Goal: Information Seeking & Learning: Learn about a topic

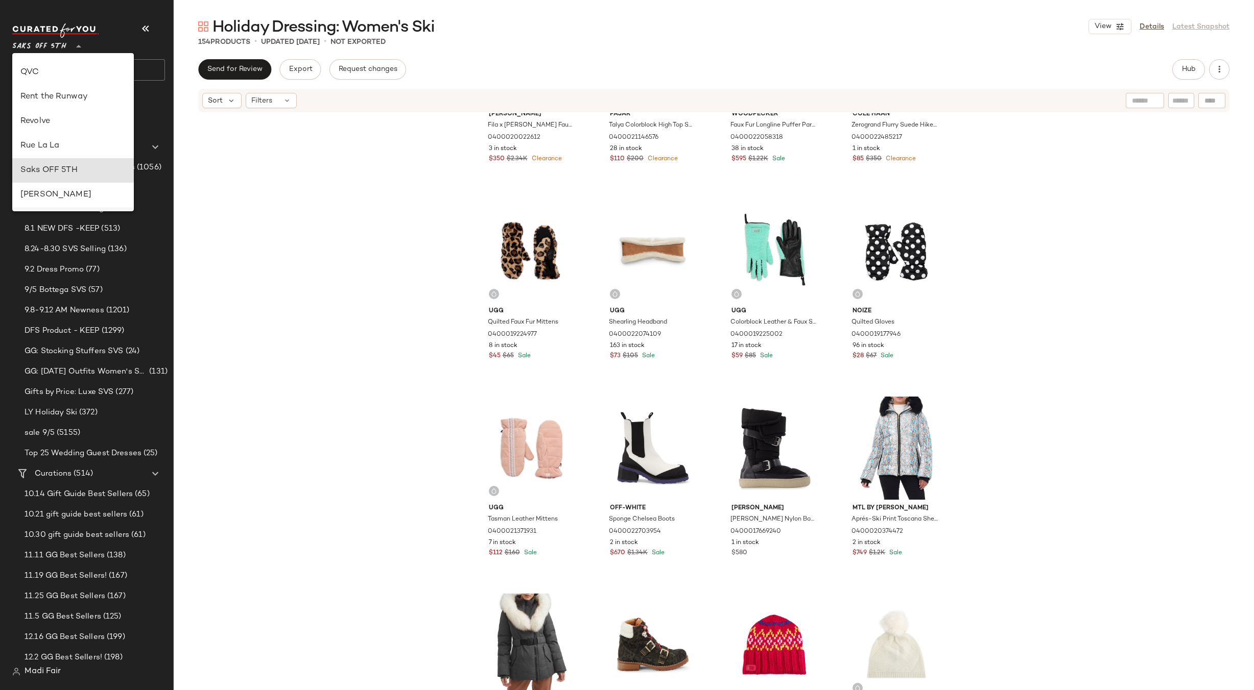
scroll to position [386, 0]
click at [82, 140] on div "Rent the Runway" at bounding box center [73, 149] width 122 height 25
type input "**"
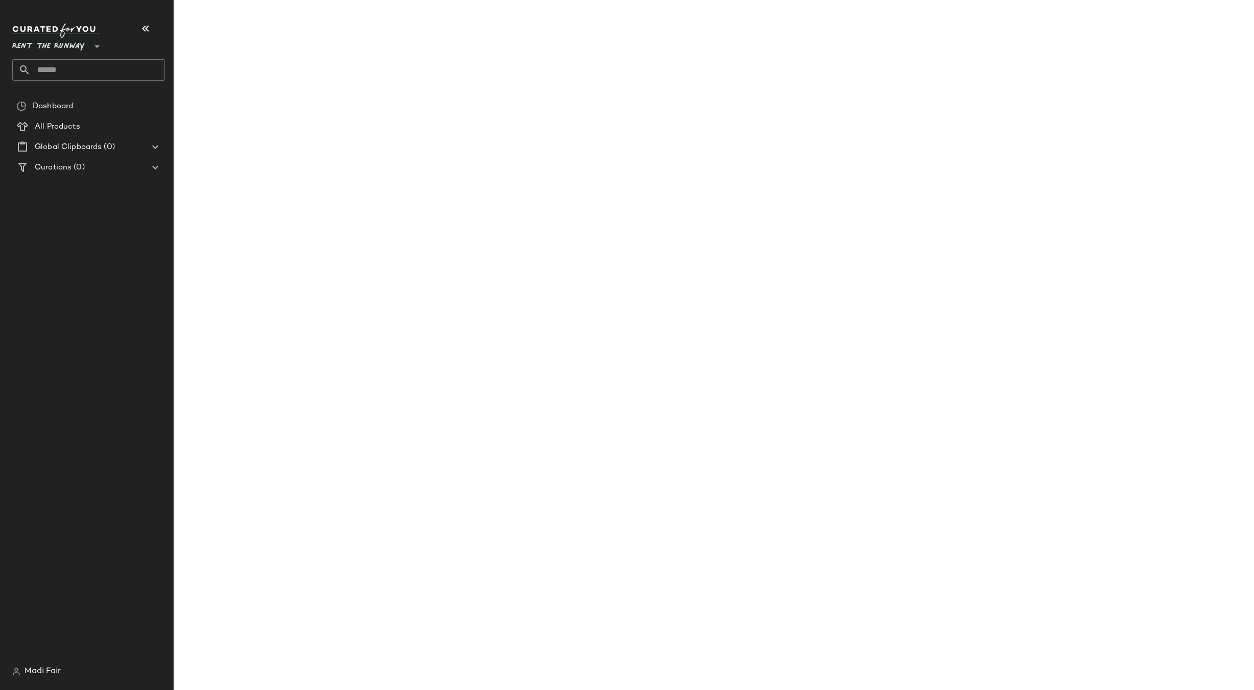
click at [73, 73] on input "text" at bounding box center [98, 69] width 134 height 21
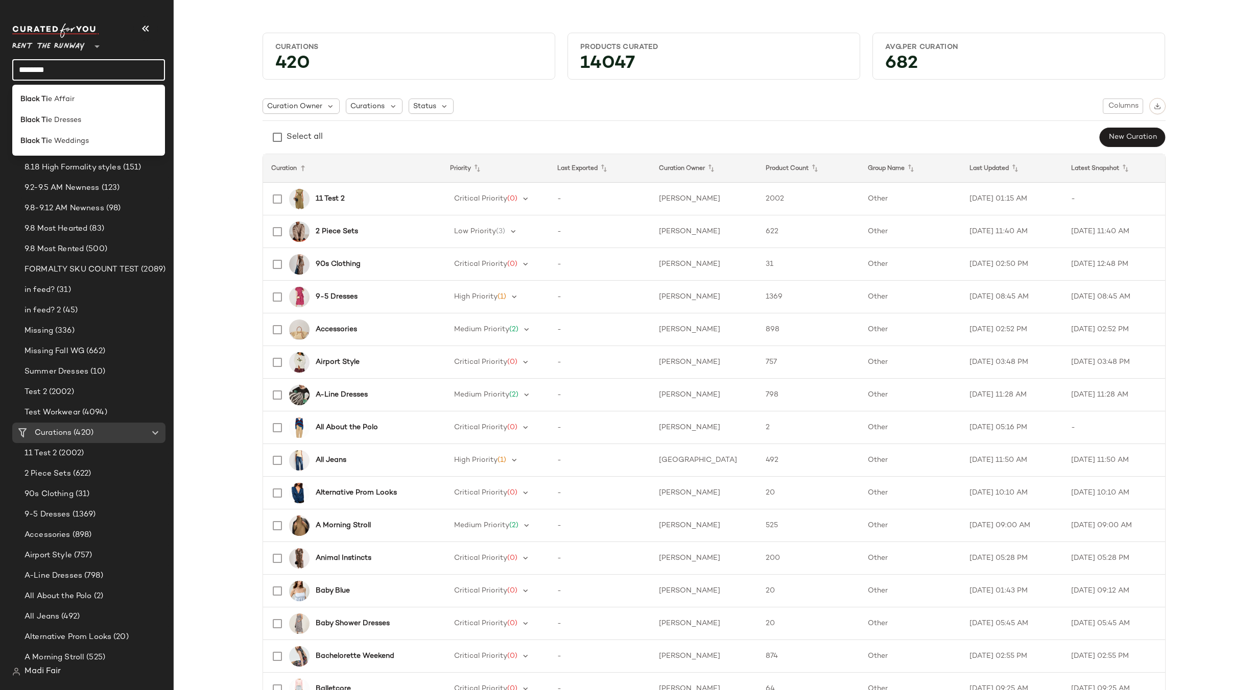
type input "********"
click at [92, 113] on div "Black Ti e Dresses" at bounding box center [88, 120] width 153 height 21
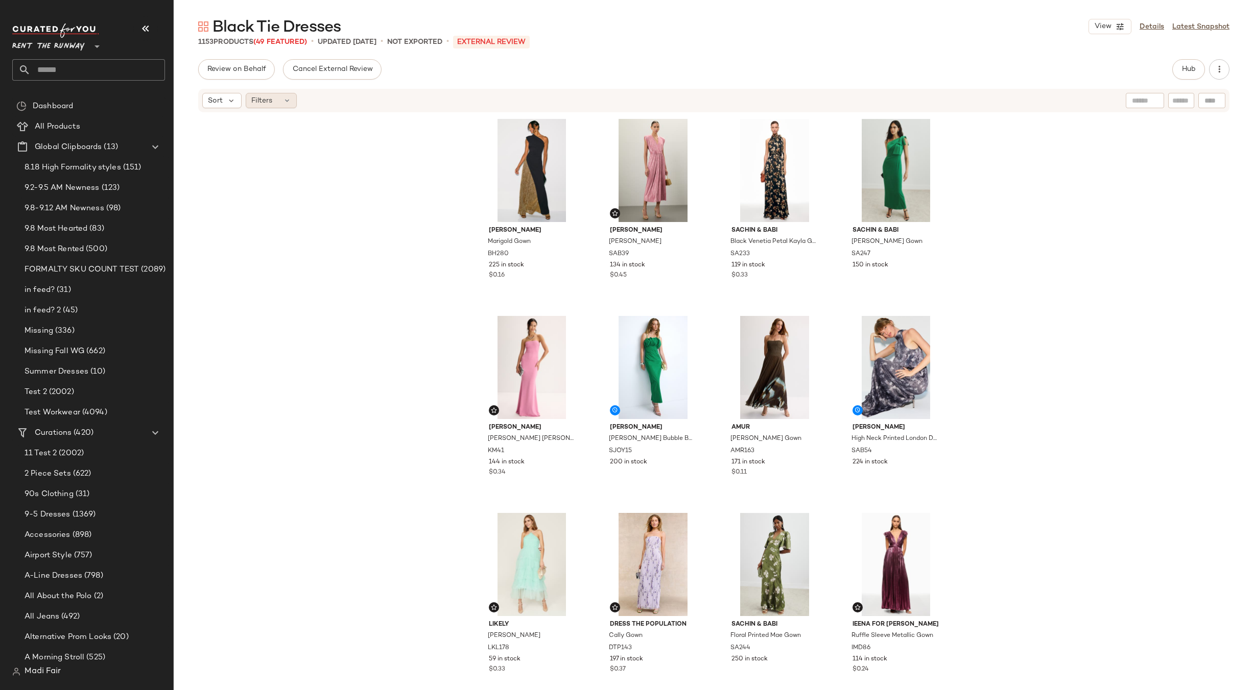
click at [259, 104] on span "Filters" at bounding box center [261, 101] width 21 height 11
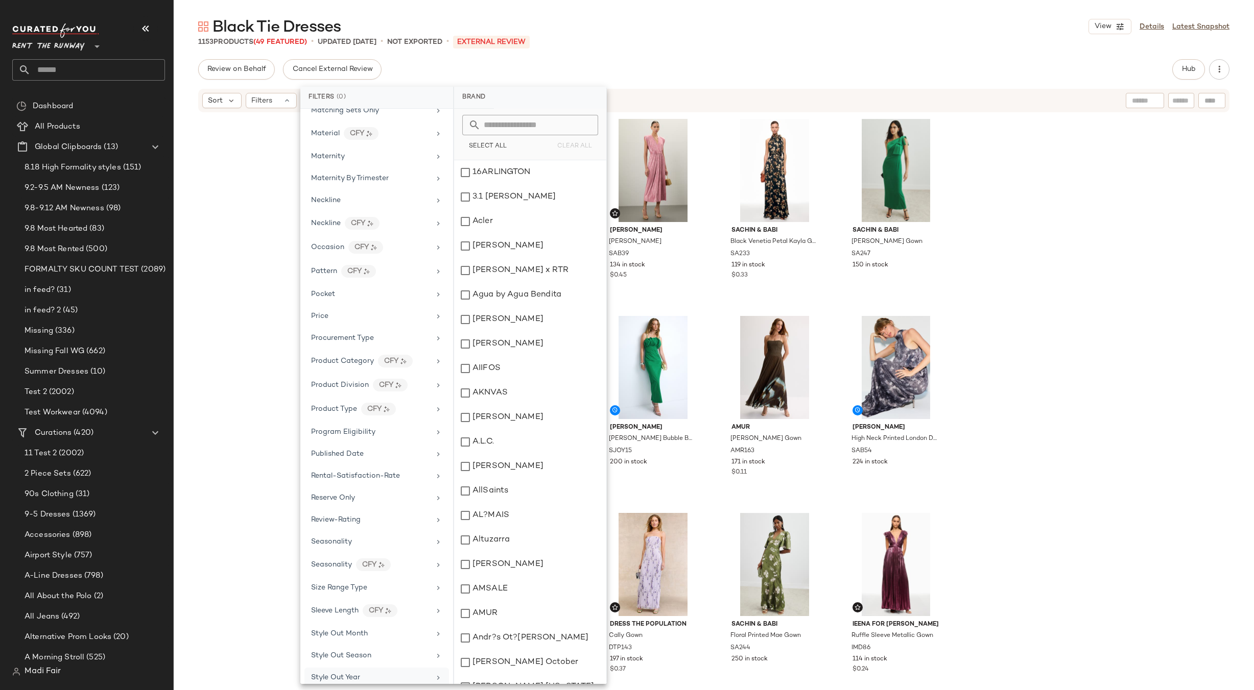
scroll to position [983, 0]
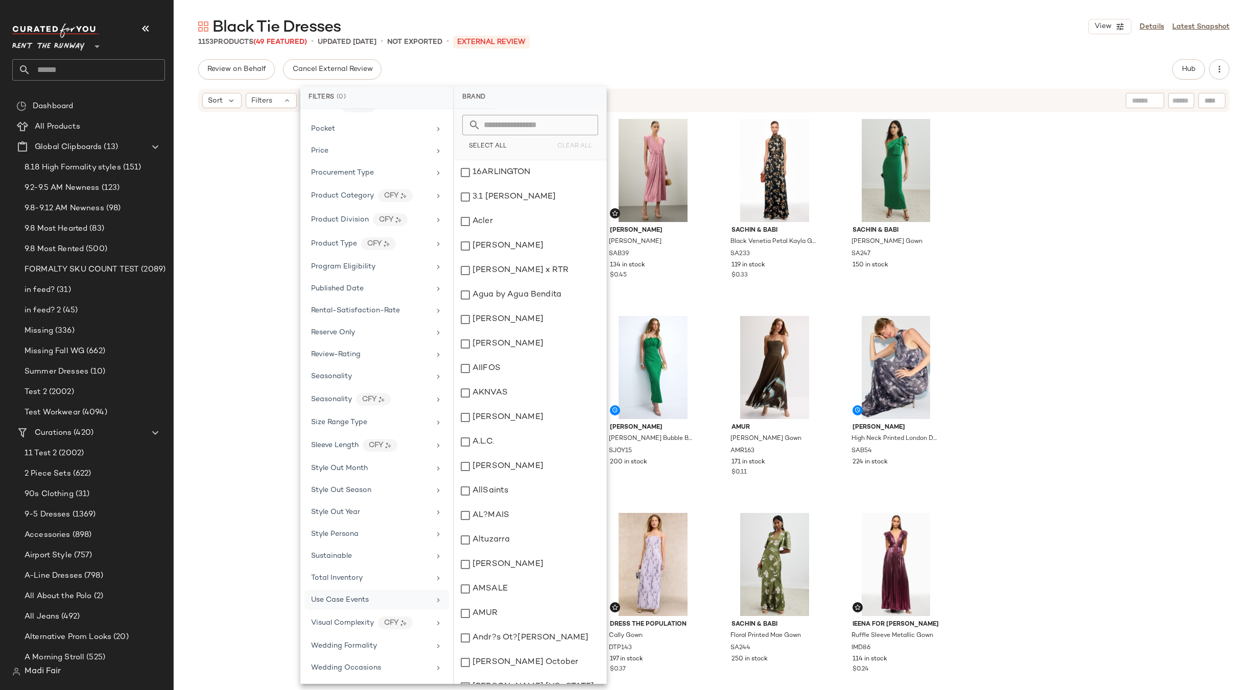
click at [361, 602] on span "Use Case Events" at bounding box center [340, 601] width 58 height 8
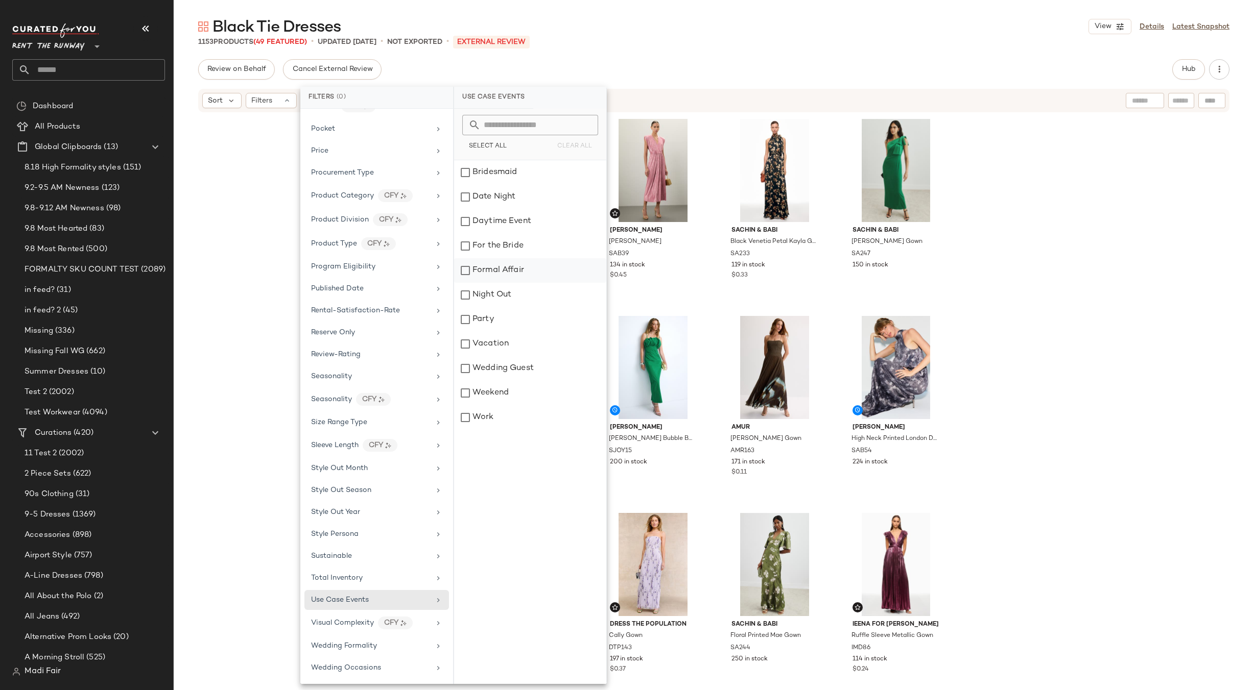
click at [499, 269] on div "Formal Affair" at bounding box center [530, 270] width 152 height 25
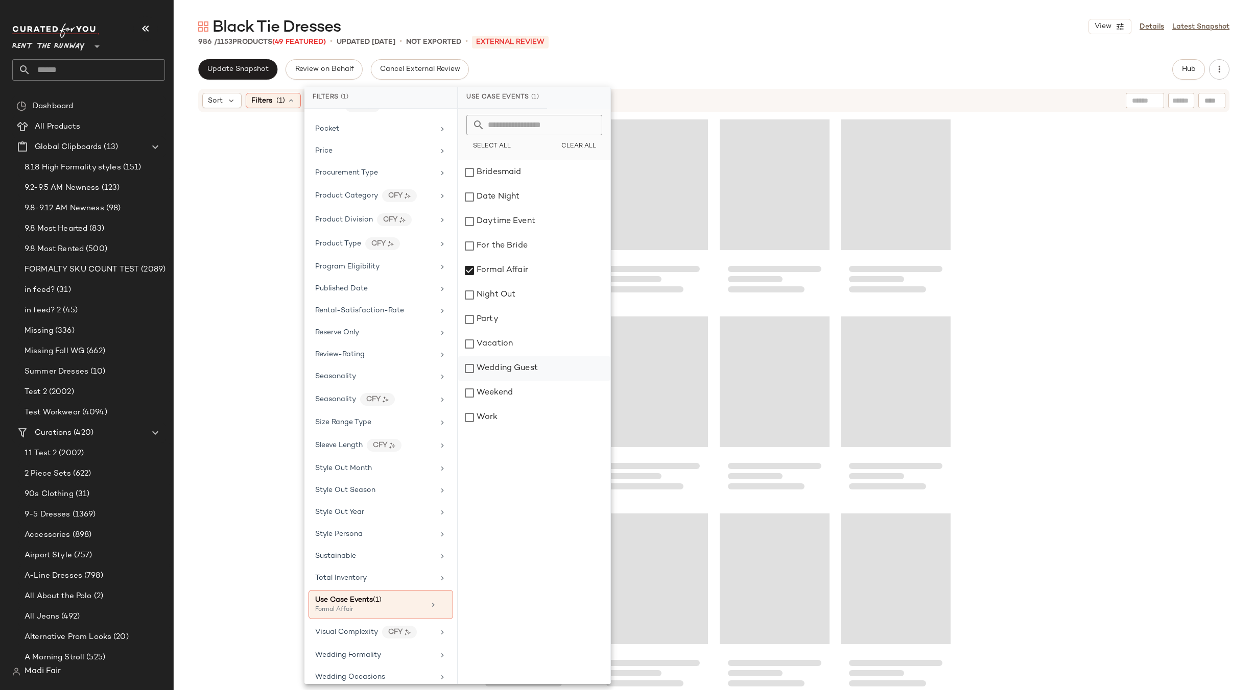
click at [503, 370] on div "Wedding Guest" at bounding box center [534, 368] width 152 height 25
click at [504, 298] on div "Night Out" at bounding box center [534, 295] width 152 height 25
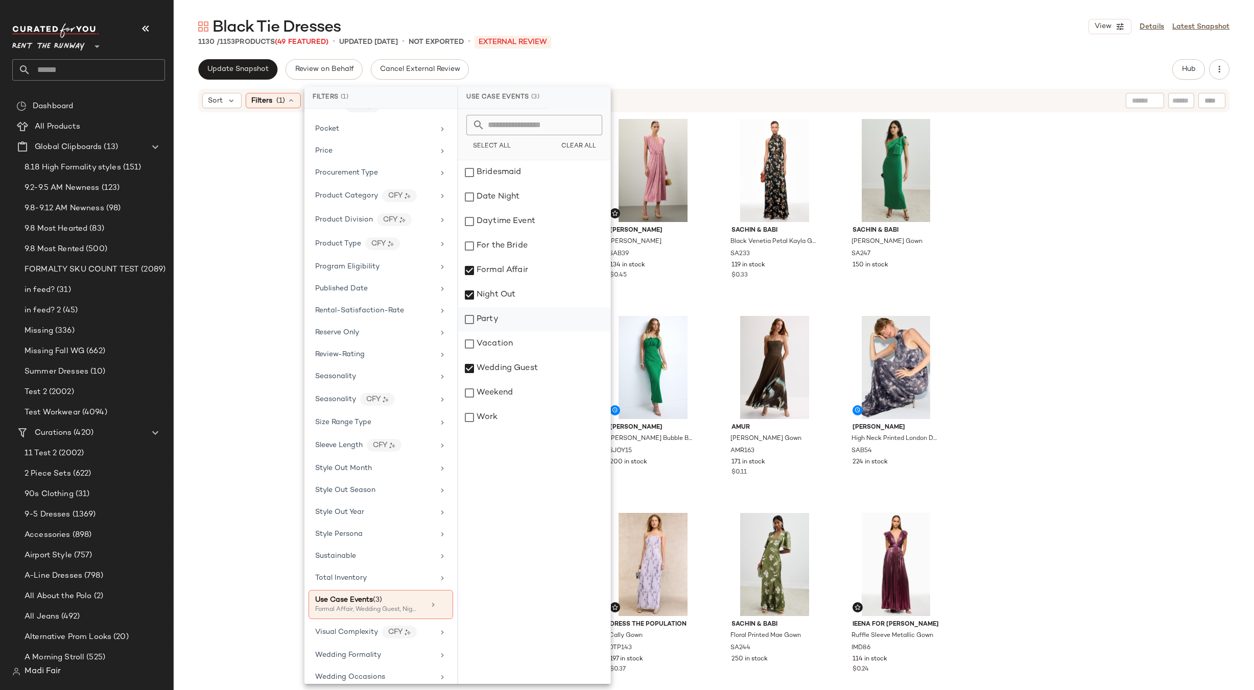
click at [503, 323] on div "Party" at bounding box center [534, 319] width 152 height 25
click at [500, 170] on div "Bridesmaid" at bounding box center [534, 172] width 152 height 25
click at [500, 193] on div "Date Night" at bounding box center [534, 197] width 152 height 25
click at [498, 215] on div "Daytime Event" at bounding box center [534, 221] width 152 height 25
click at [497, 237] on div "For the Bride" at bounding box center [534, 246] width 152 height 25
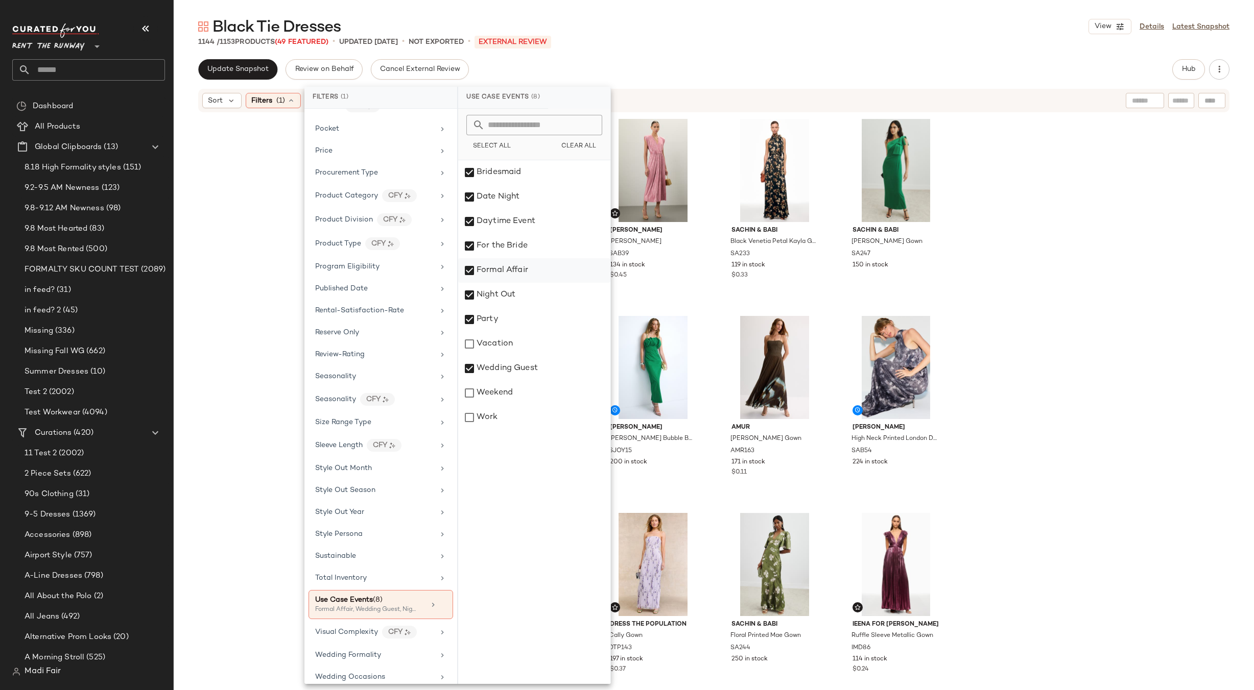
click at [495, 265] on div "Formal Affair" at bounding box center [534, 270] width 152 height 25
click at [493, 291] on div "Night Out" at bounding box center [534, 295] width 152 height 25
click at [491, 315] on div "Party" at bounding box center [534, 319] width 152 height 25
click at [493, 342] on div "Vacation" at bounding box center [534, 344] width 152 height 25
click at [492, 366] on div "Wedding Guest" at bounding box center [534, 368] width 152 height 25
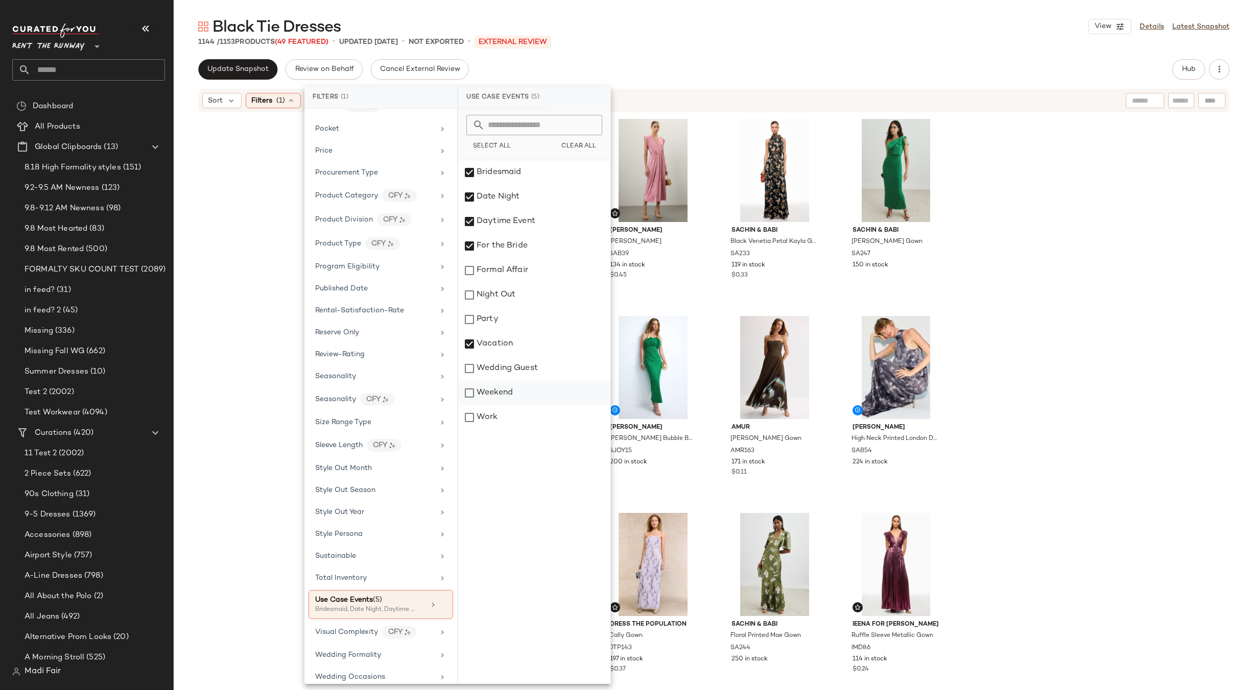
click at [490, 388] on div "Weekend" at bounding box center [534, 393] width 152 height 25
click at [489, 407] on div "Work" at bounding box center [534, 418] width 152 height 25
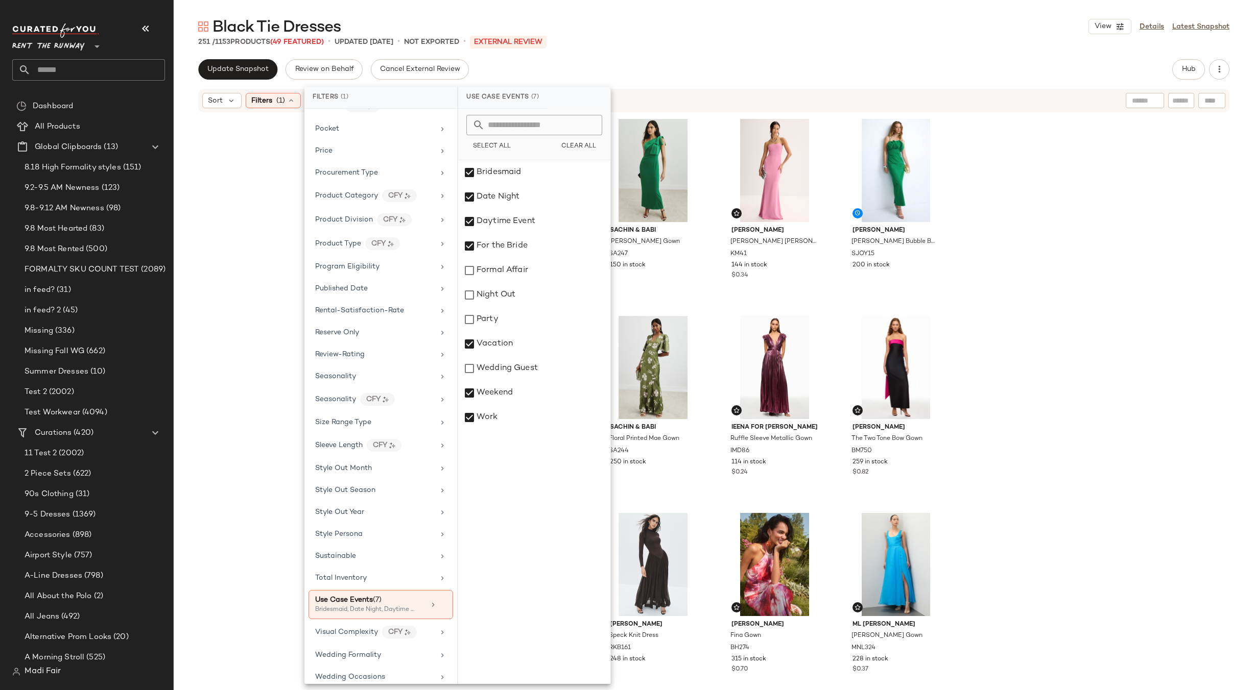
click at [276, 216] on div "Sachin & Babi Black Venetia Petal Kayla Gown SA233 119 in stock $0.33 Sachin & …" at bounding box center [714, 417] width 1080 height 608
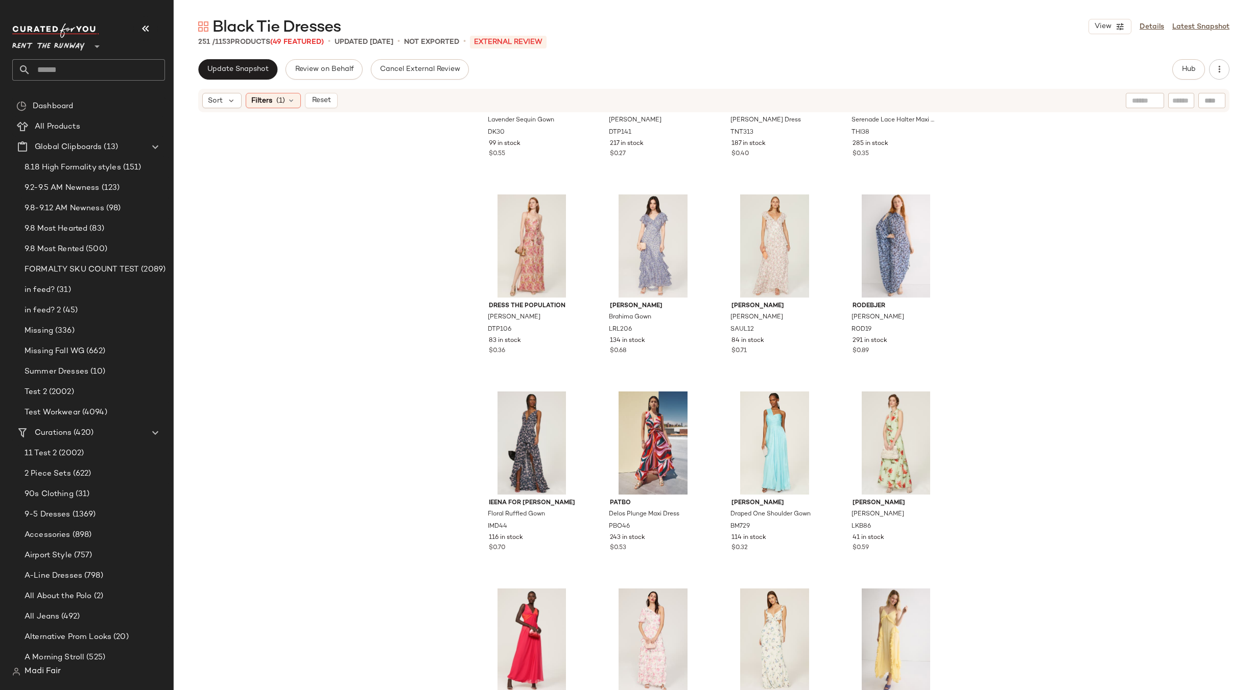
scroll to position [3839, 0]
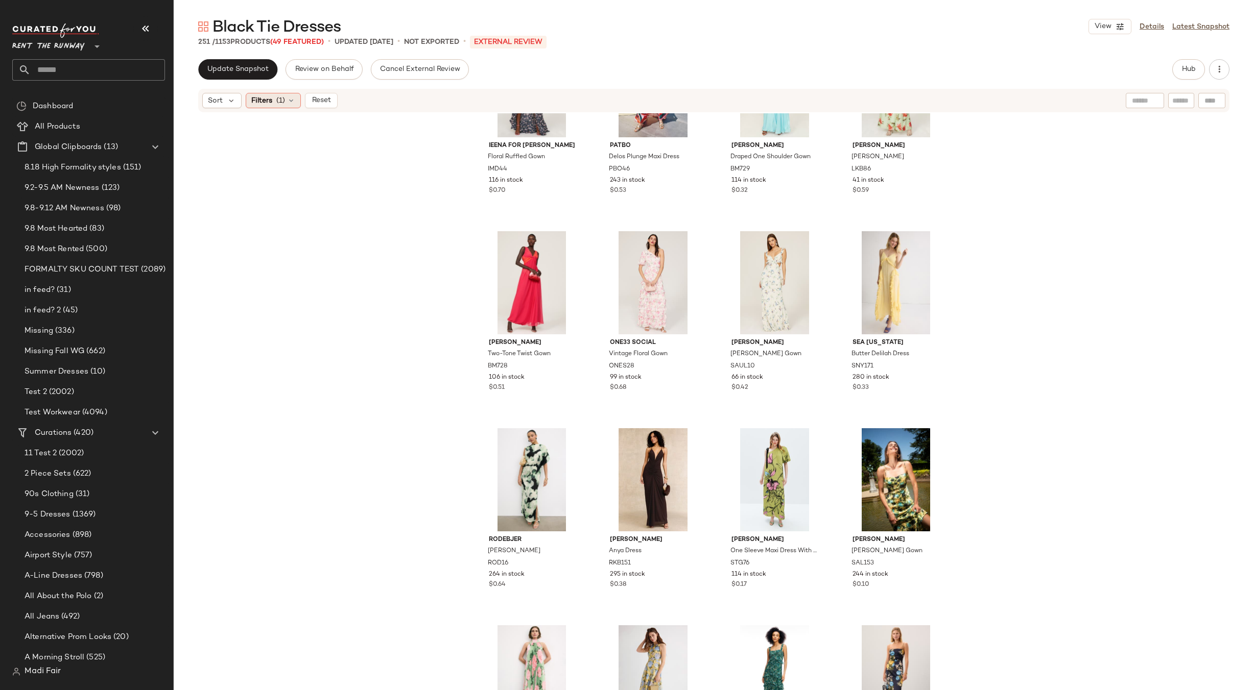
click at [288, 102] on icon at bounding box center [291, 101] width 8 height 8
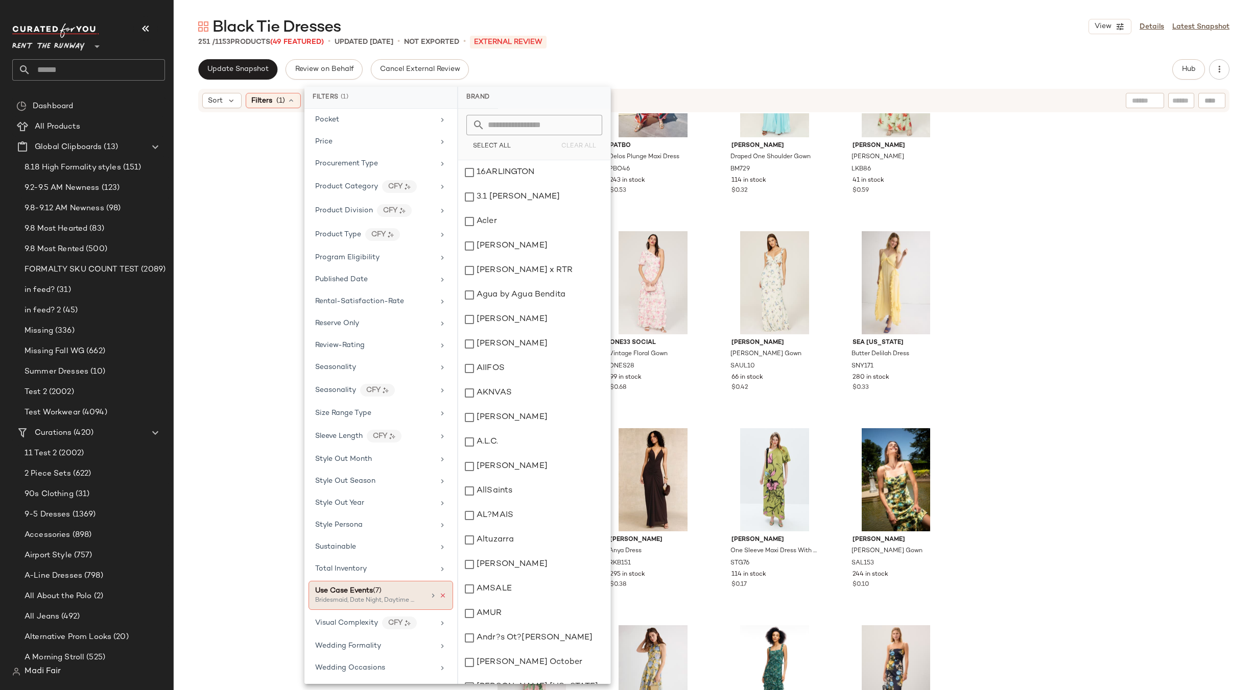
click at [439, 596] on icon at bounding box center [442, 595] width 7 height 7
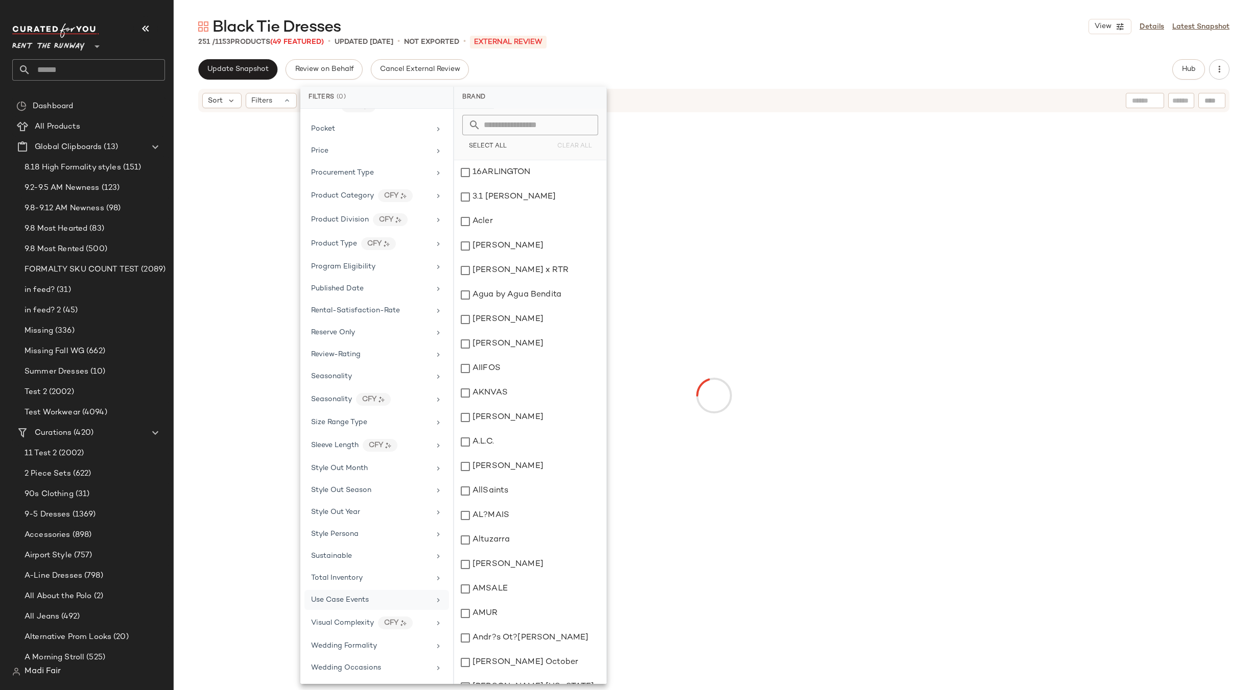
scroll to position [983, 0]
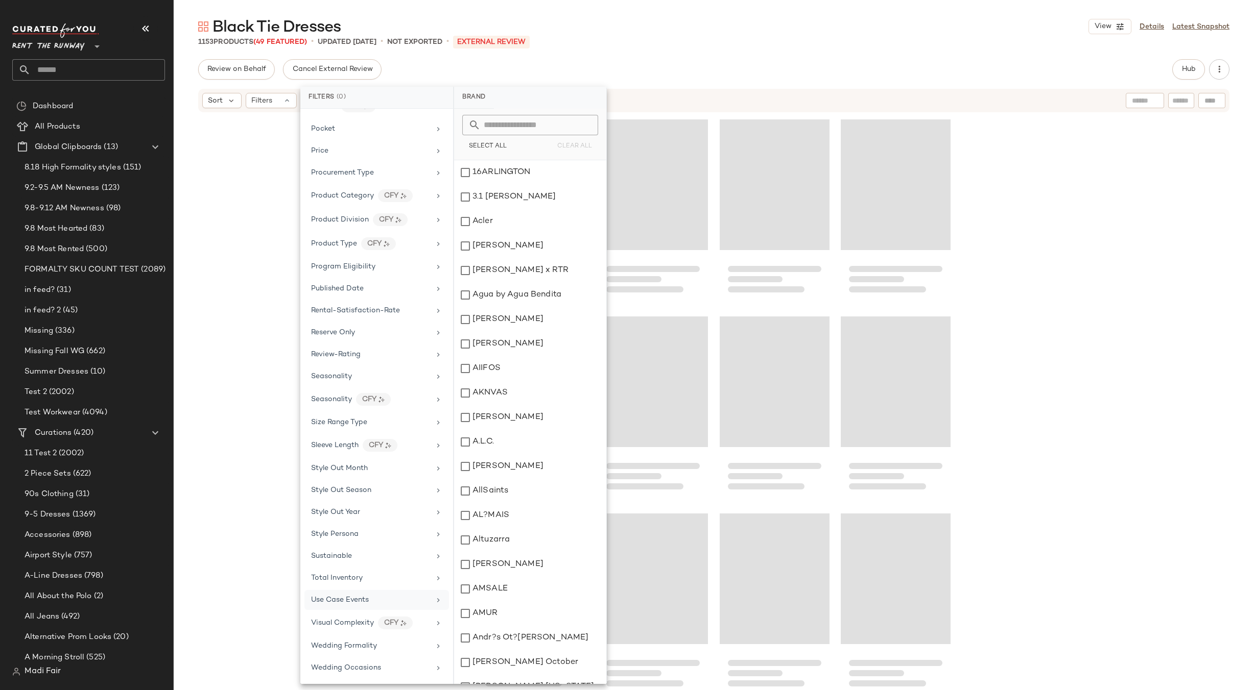
click at [278, 485] on div at bounding box center [714, 417] width 1080 height 608
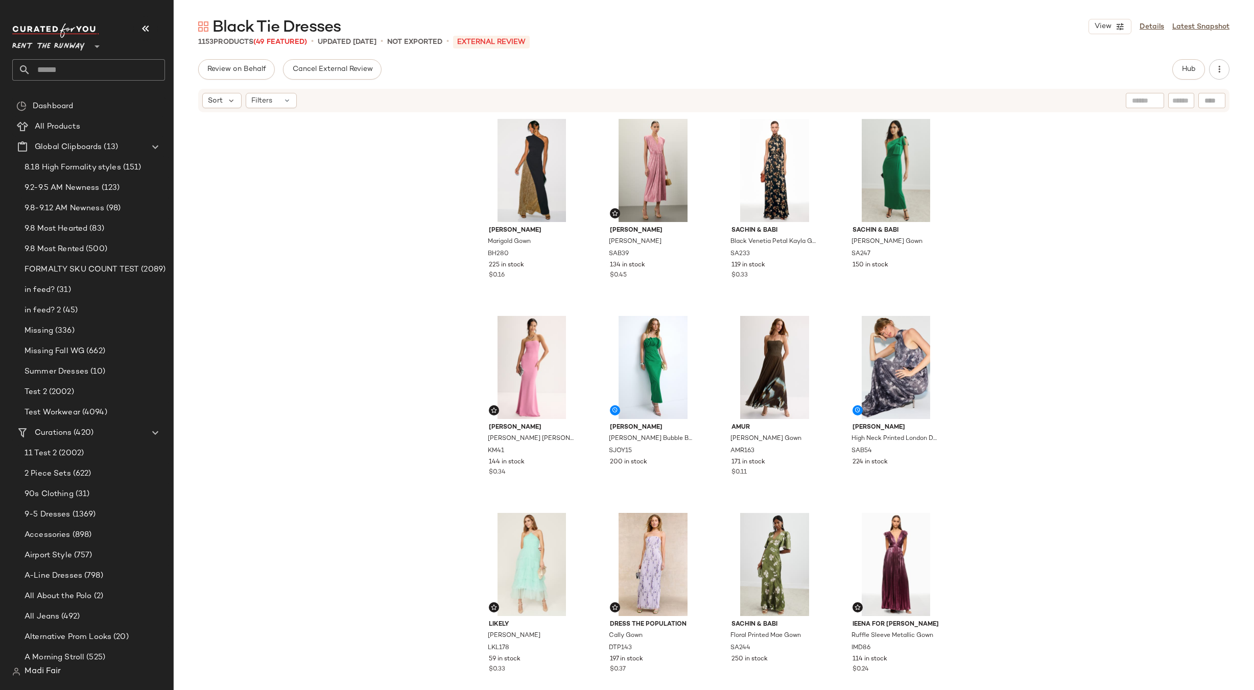
click at [1183, 101] on input "text" at bounding box center [1181, 101] width 18 height 11
type input "****"
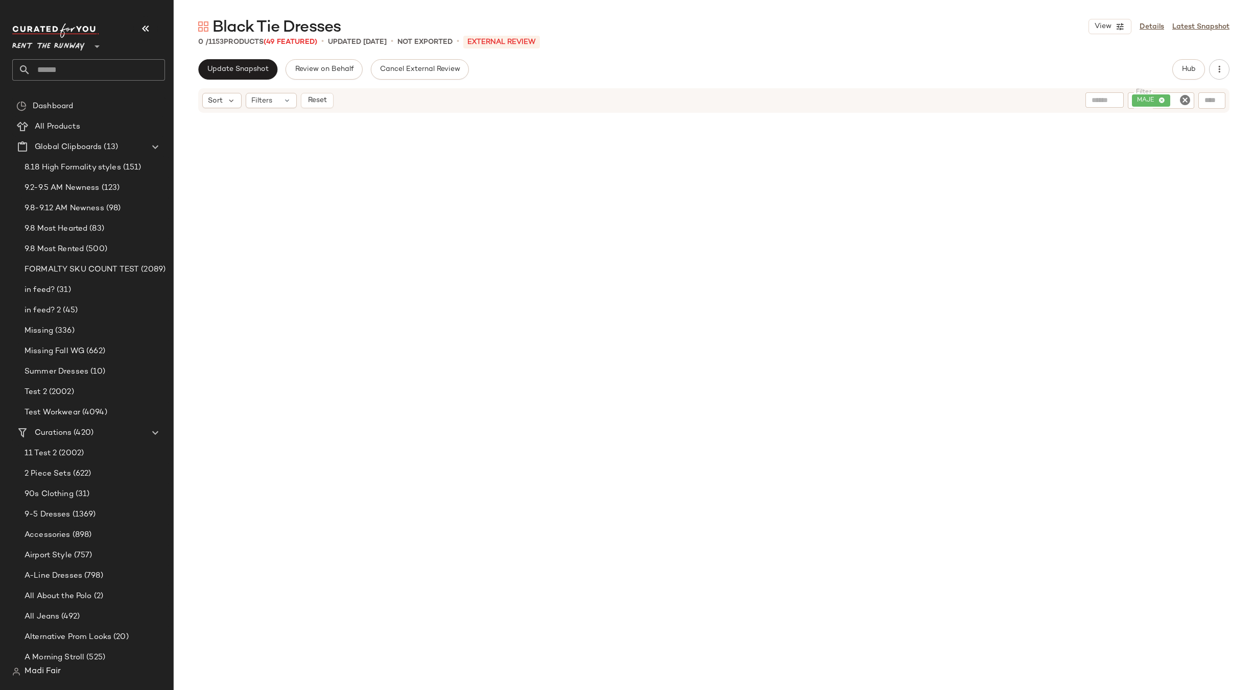
click at [1172, 100] on input "Filter" at bounding box center [1181, 101] width 18 height 11
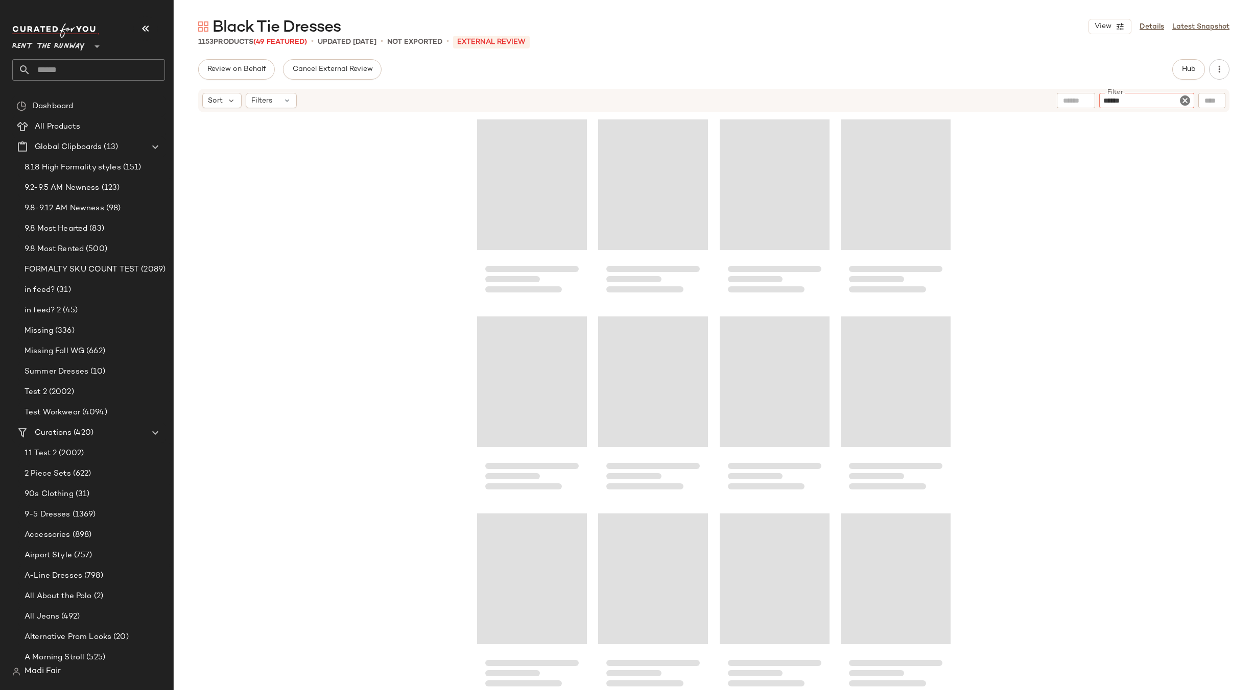
type input "*******"
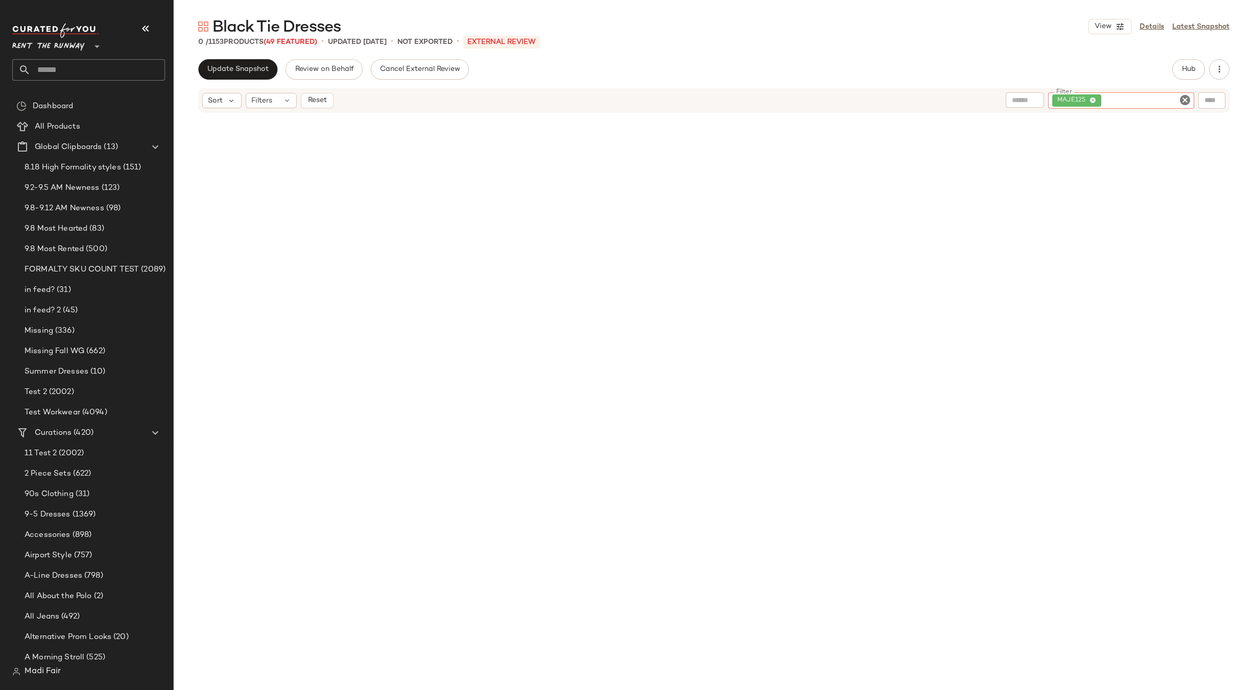
click at [1094, 98] on icon at bounding box center [1092, 101] width 7 height 7
click at [1205, 100] on div at bounding box center [1211, 100] width 27 height 15
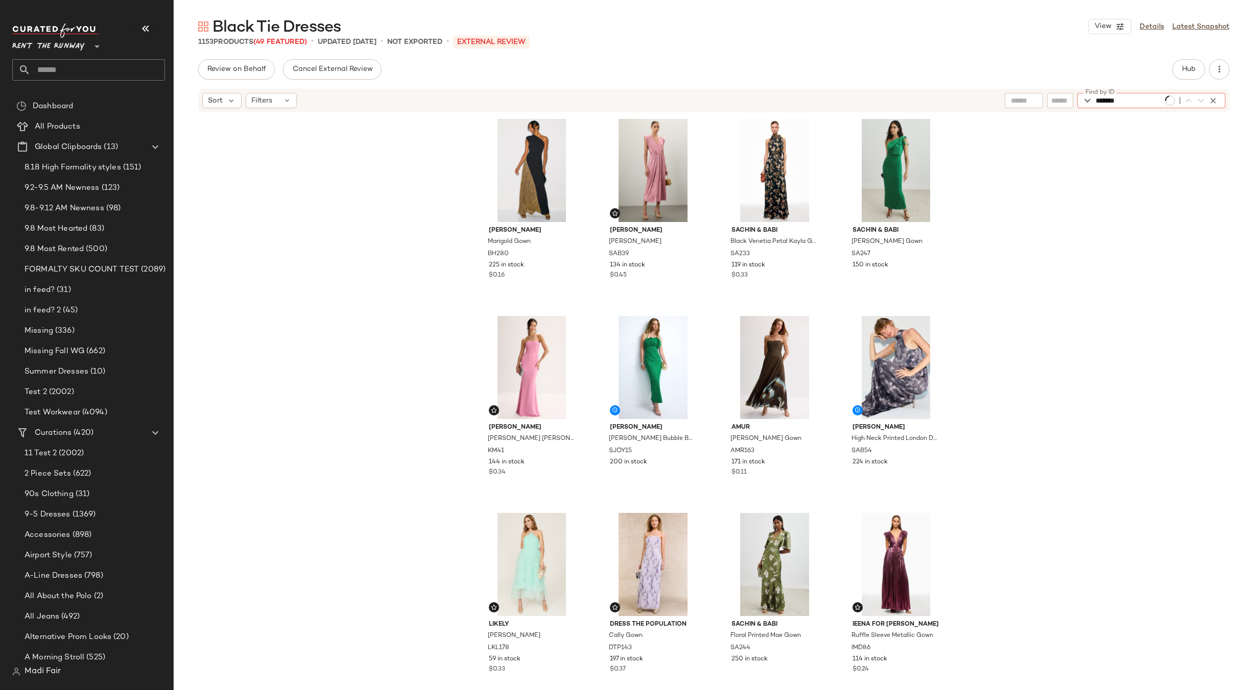
type input "*******"
click at [1212, 105] on button "button" at bounding box center [1213, 100] width 12 height 12
click at [70, 70] on input "text" at bounding box center [98, 69] width 134 height 21
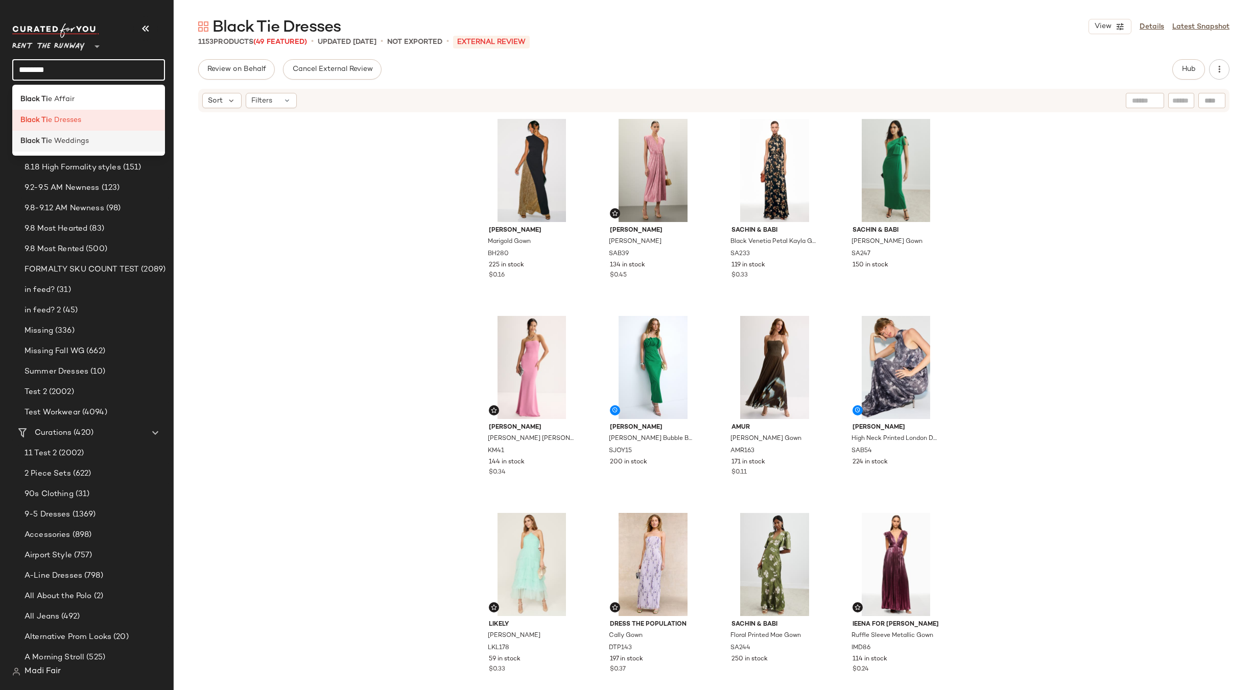
type input "********"
click at [68, 139] on span "e Weddings" at bounding box center [68, 141] width 41 height 11
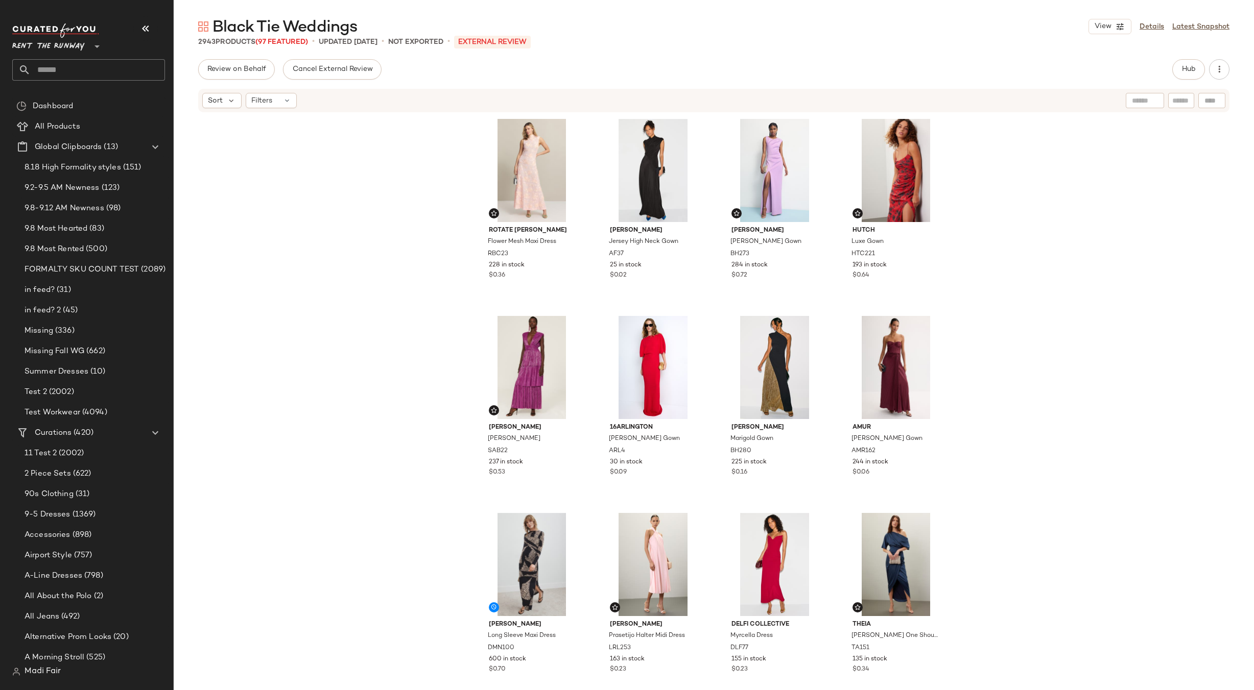
click at [1182, 98] on input "text" at bounding box center [1181, 101] width 18 height 11
type input "*******"
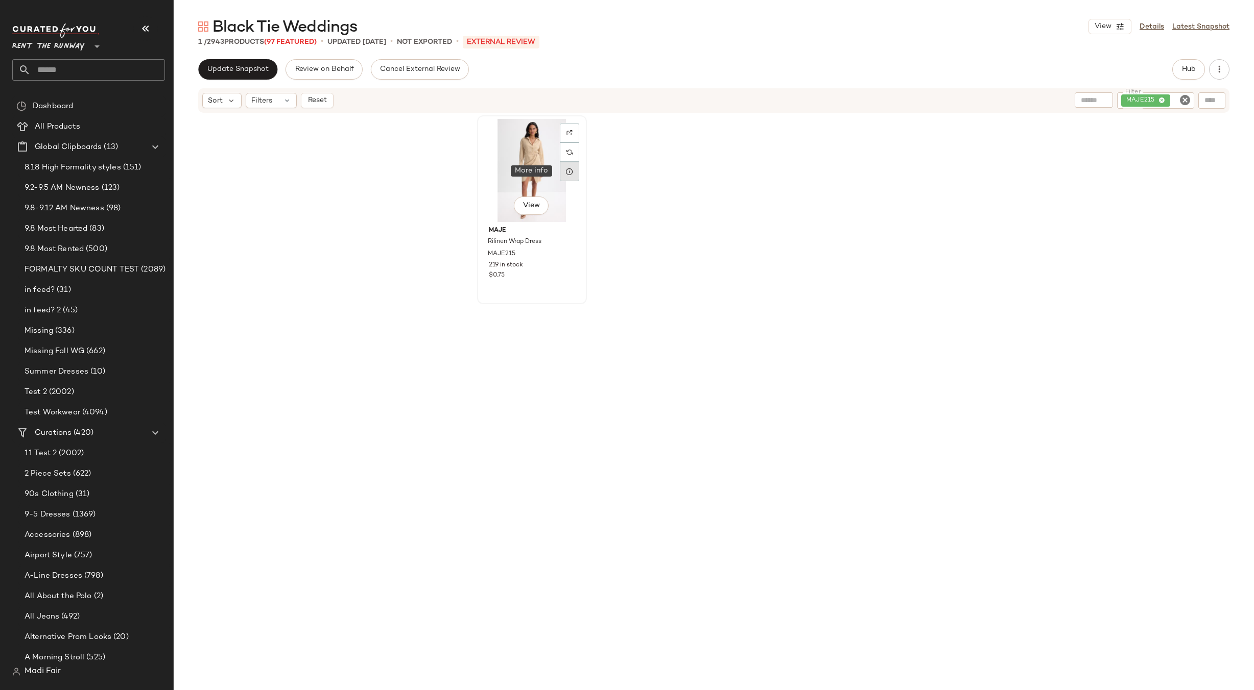
click at [569, 171] on icon at bounding box center [569, 172] width 8 height 8
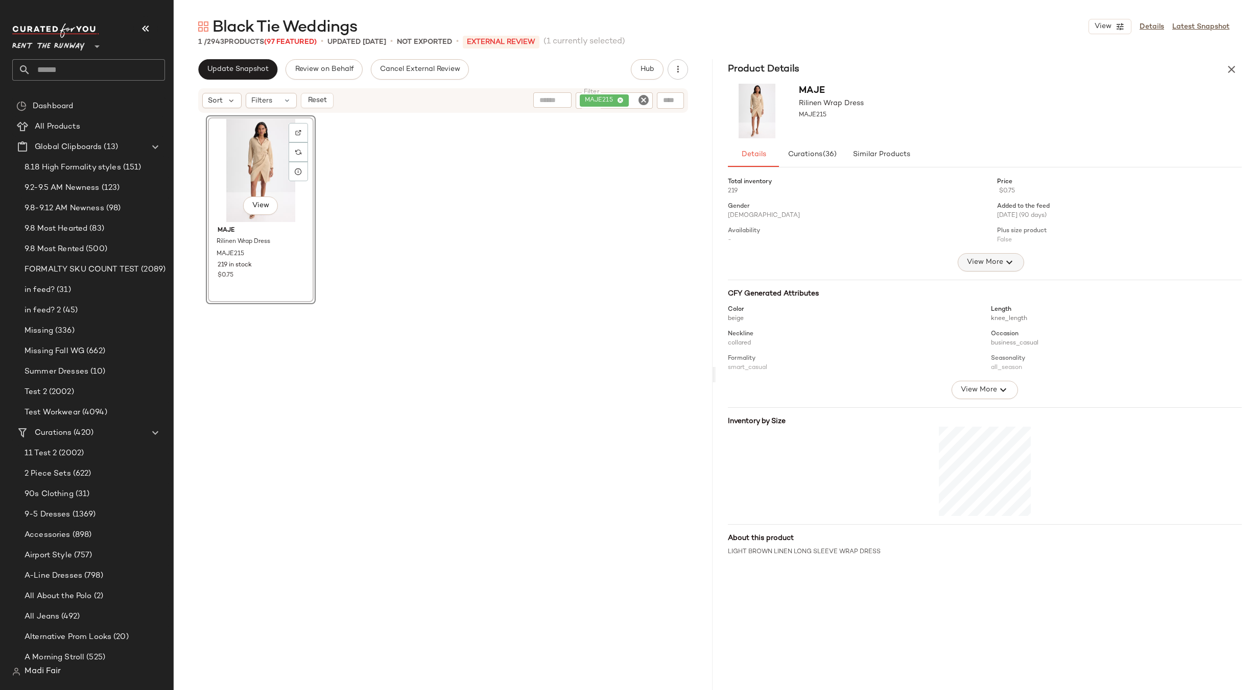
click at [1000, 259] on span "View More" at bounding box center [984, 262] width 37 height 12
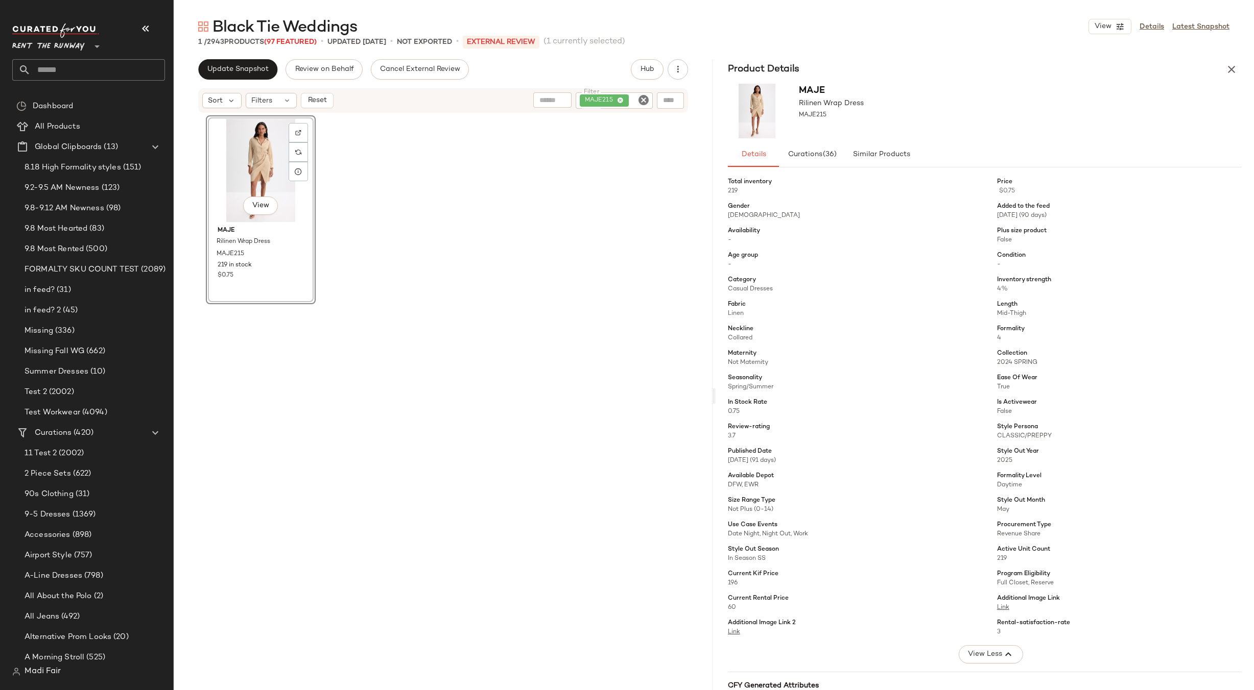
click at [619, 98] on div "MAJE215" at bounding box center [614, 100] width 77 height 16
click at [1236, 65] on icon "button" at bounding box center [1231, 69] width 12 height 12
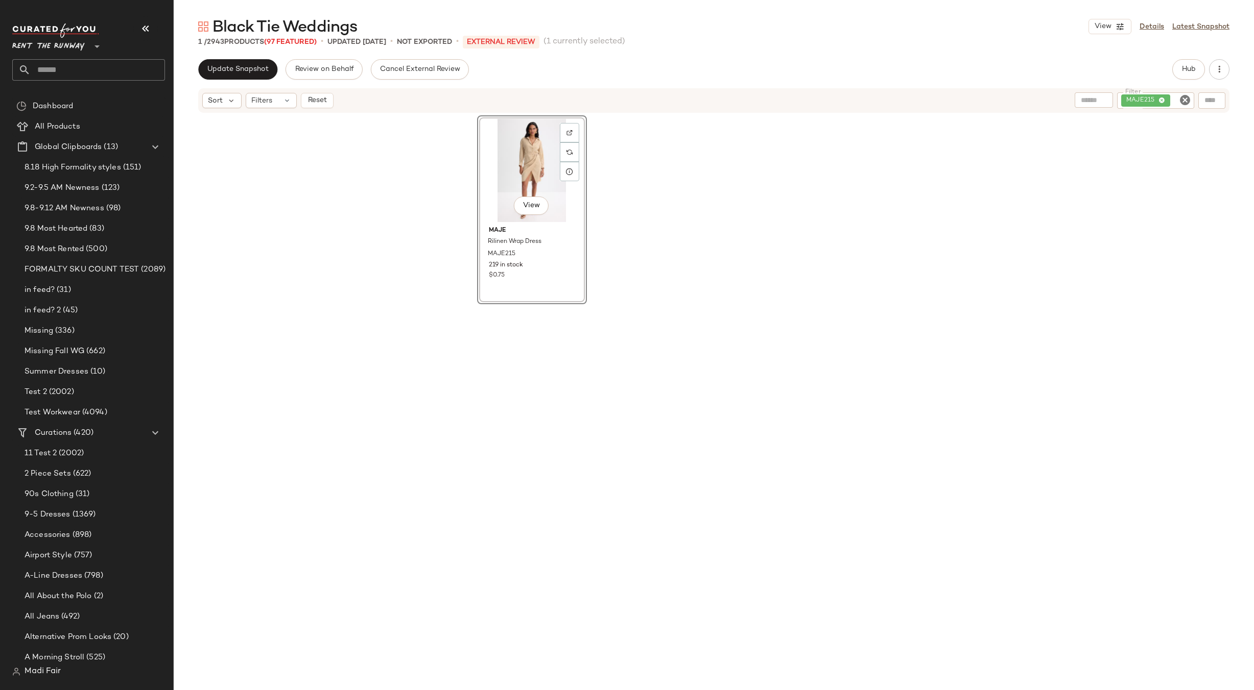
click at [1172, 99] on input "Filter" at bounding box center [1181, 101] width 18 height 11
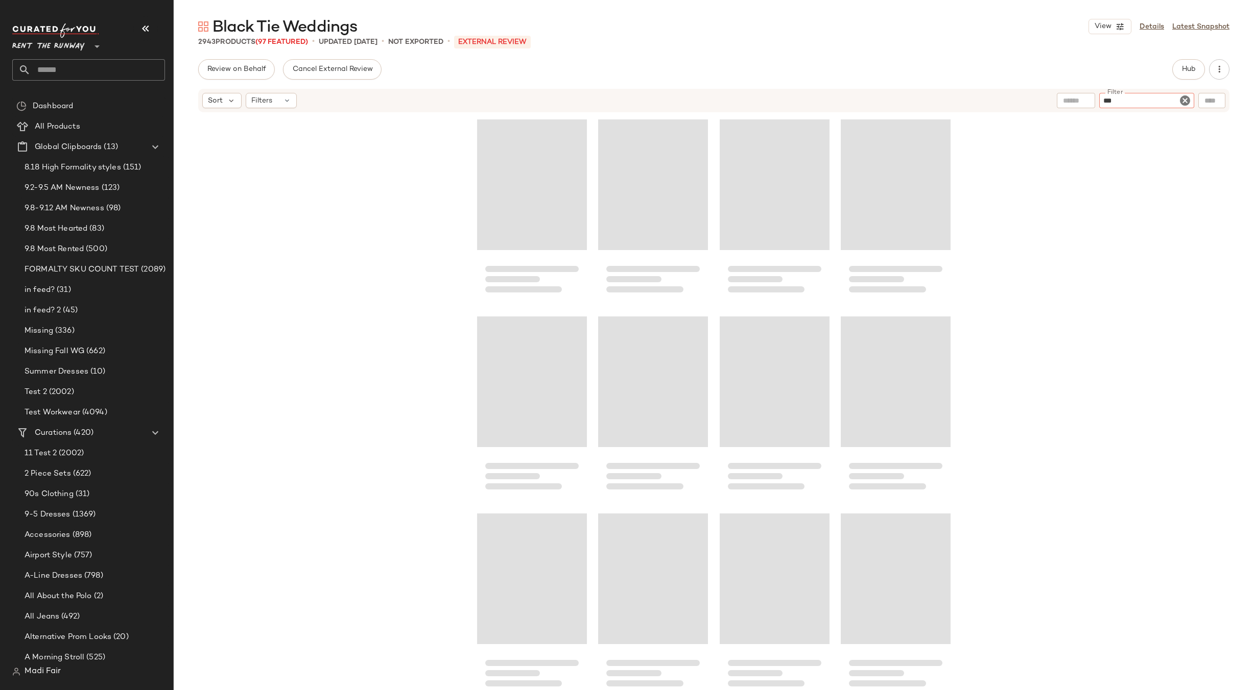
type input "***"
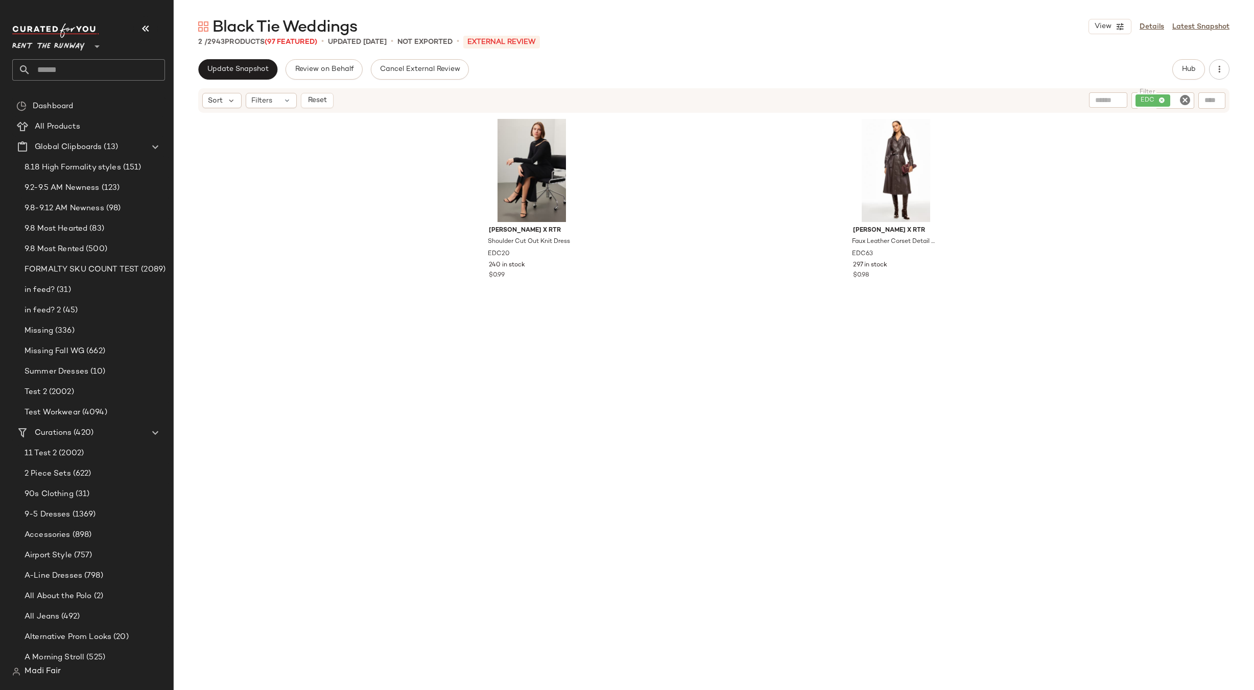
click at [974, 190] on div "[PERSON_NAME] x RTR Shoulder Cut Out Knit Dress EDC20 240 in stock $0.99 [PERSO…" at bounding box center [714, 395] width 1080 height 565
click at [935, 132] on div at bounding box center [933, 132] width 19 height 19
click at [932, 175] on icon at bounding box center [934, 172] width 8 height 8
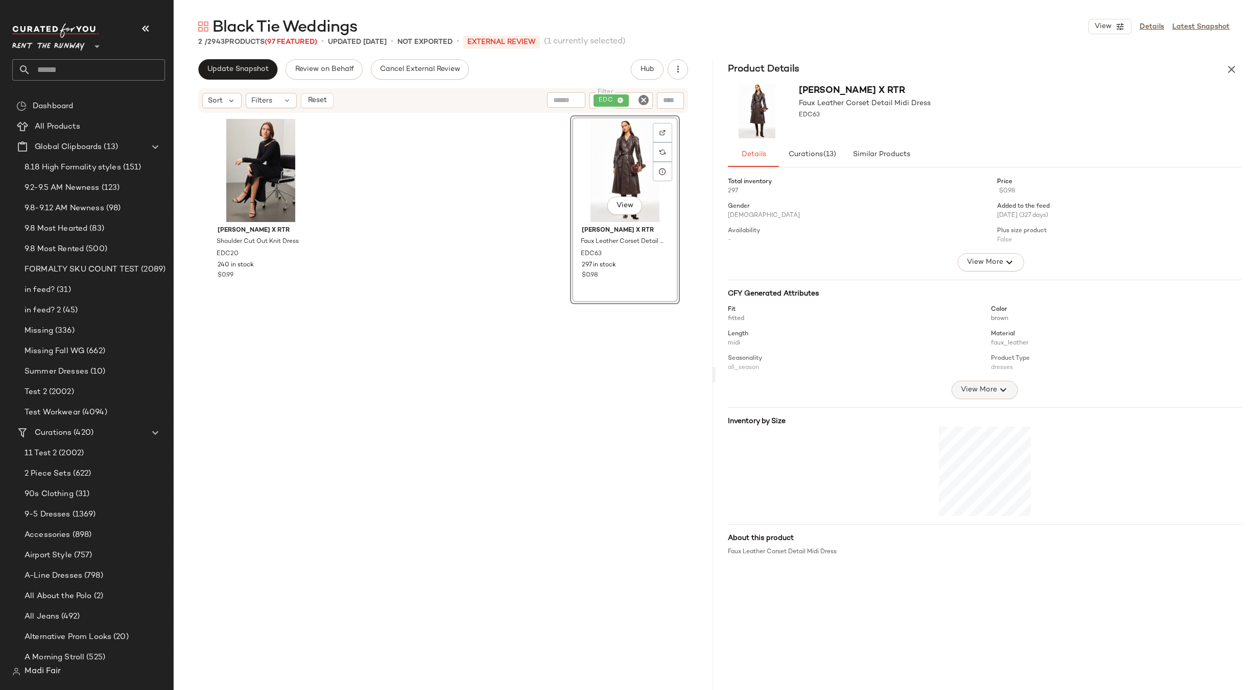
click at [975, 390] on span "View More" at bounding box center [978, 390] width 37 height 12
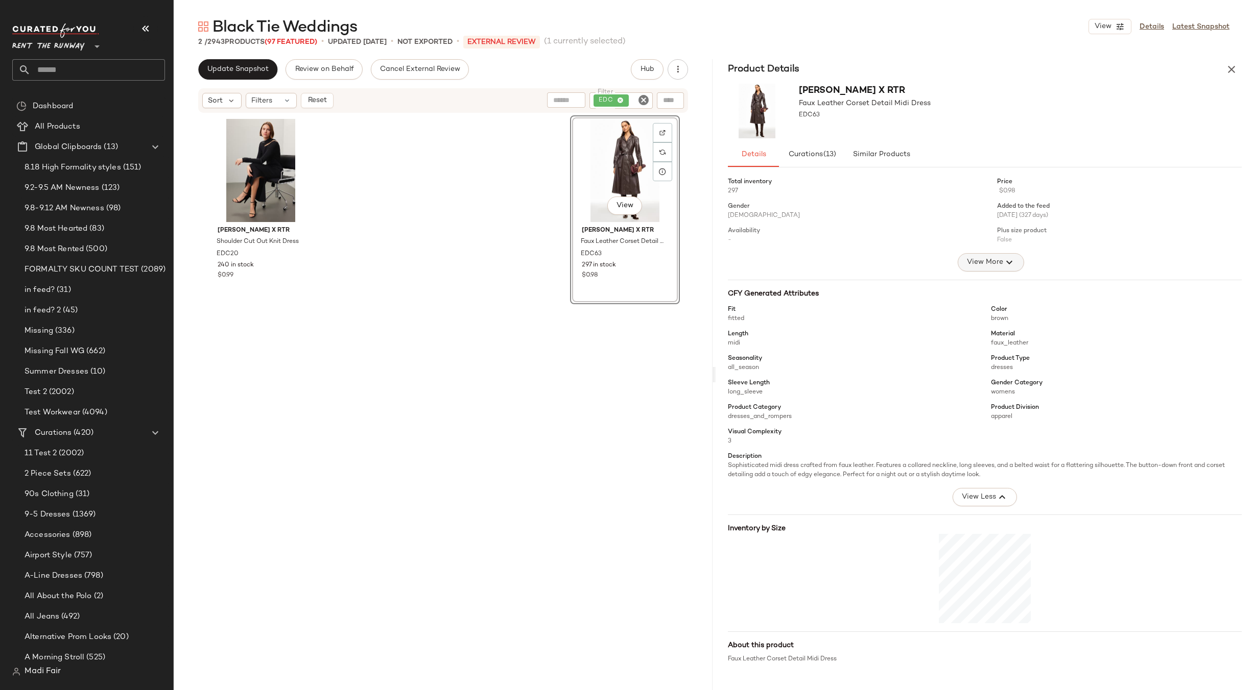
click at [979, 258] on span "View More" at bounding box center [984, 262] width 37 height 12
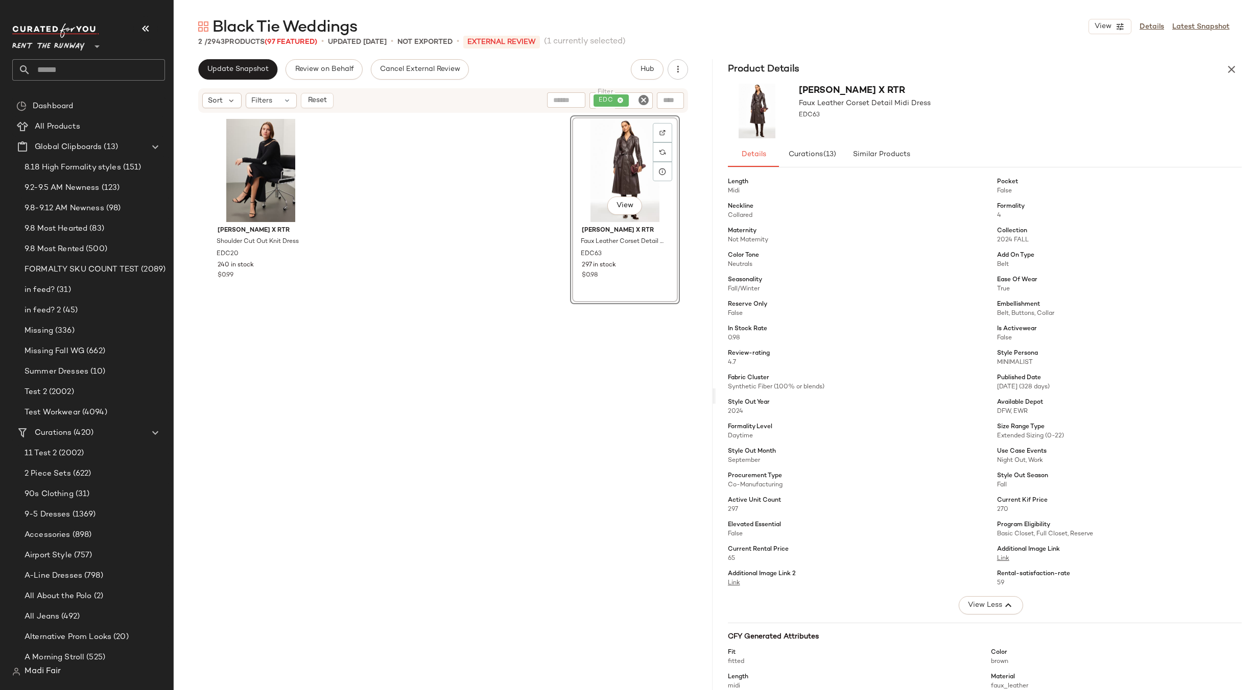
scroll to position [153, 0]
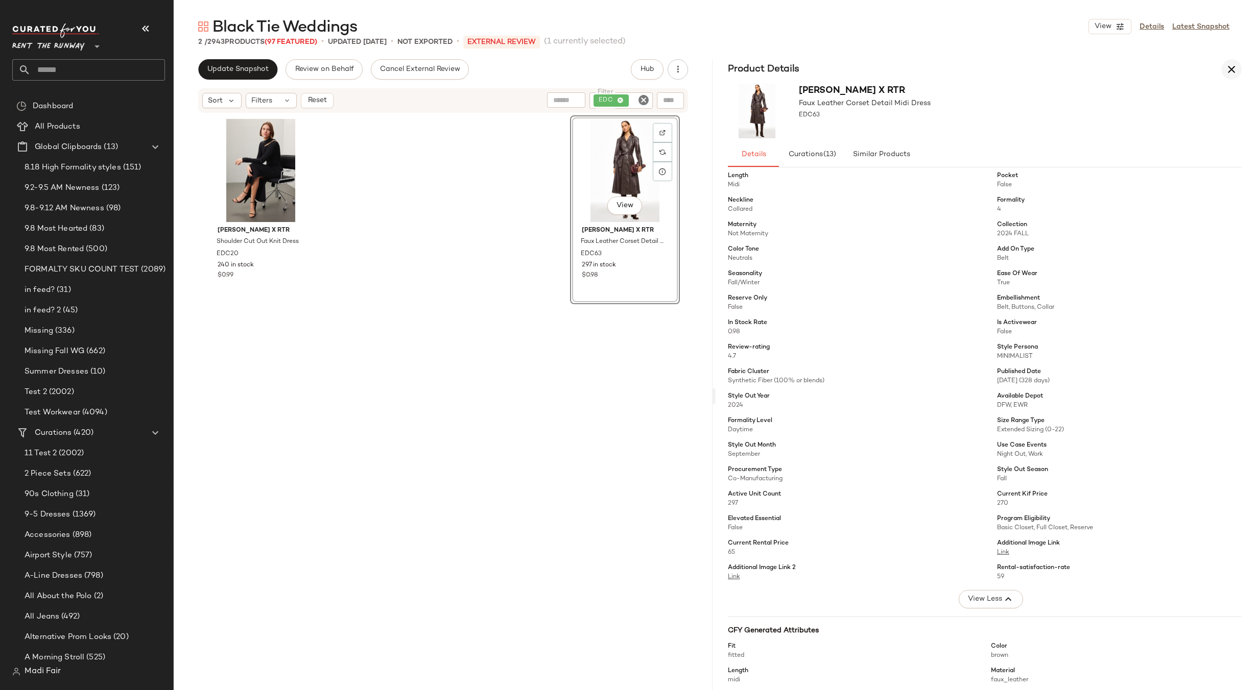
click at [1228, 65] on icon "button" at bounding box center [1231, 69] width 12 height 12
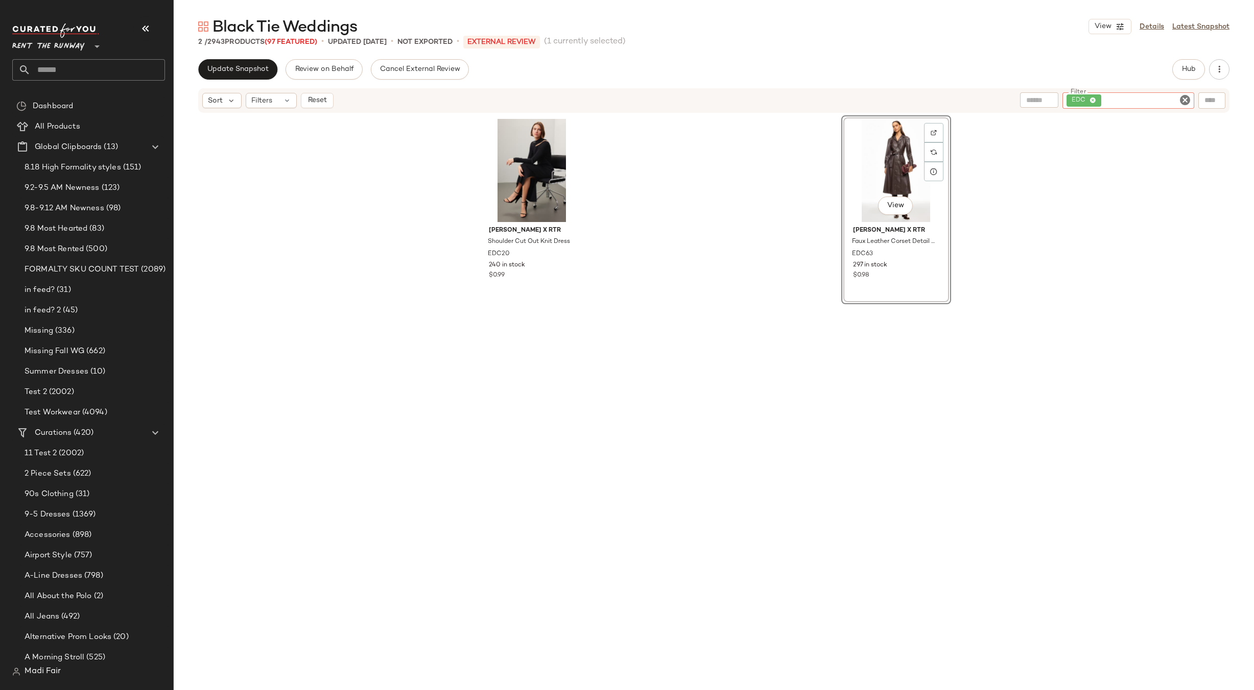
click at [1145, 105] on div "EDC" at bounding box center [1128, 100] width 132 height 16
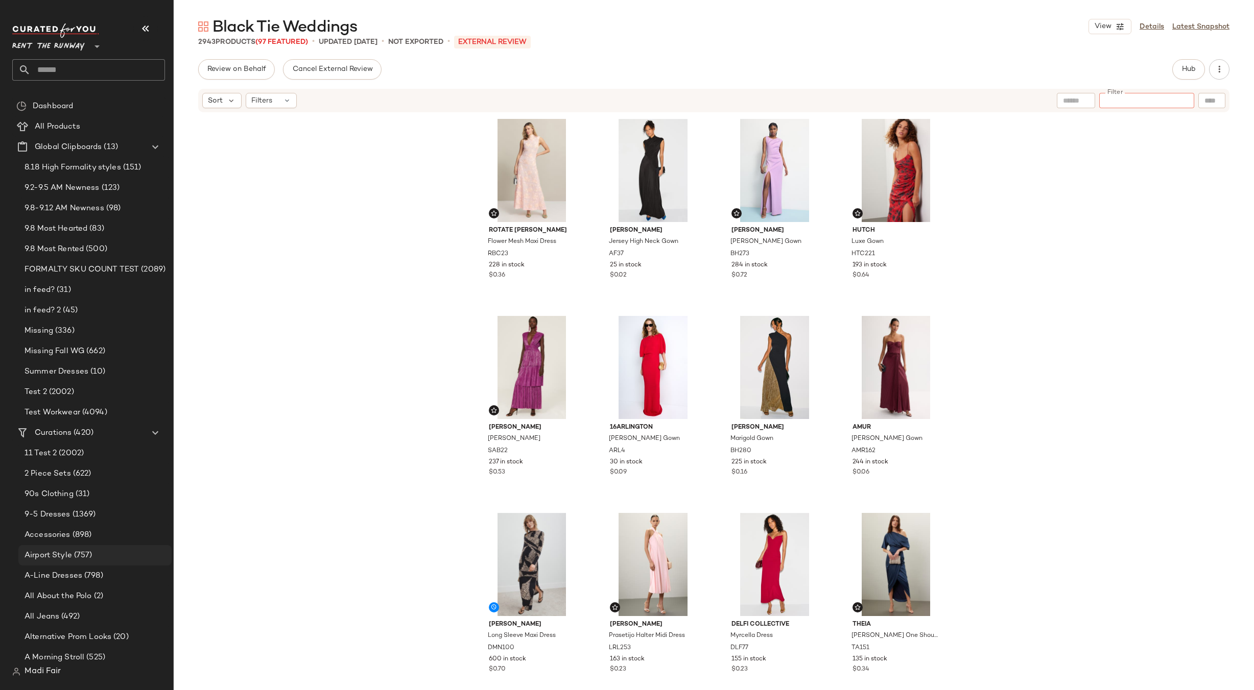
click at [82, 556] on span "(757)" at bounding box center [82, 556] width 20 height 12
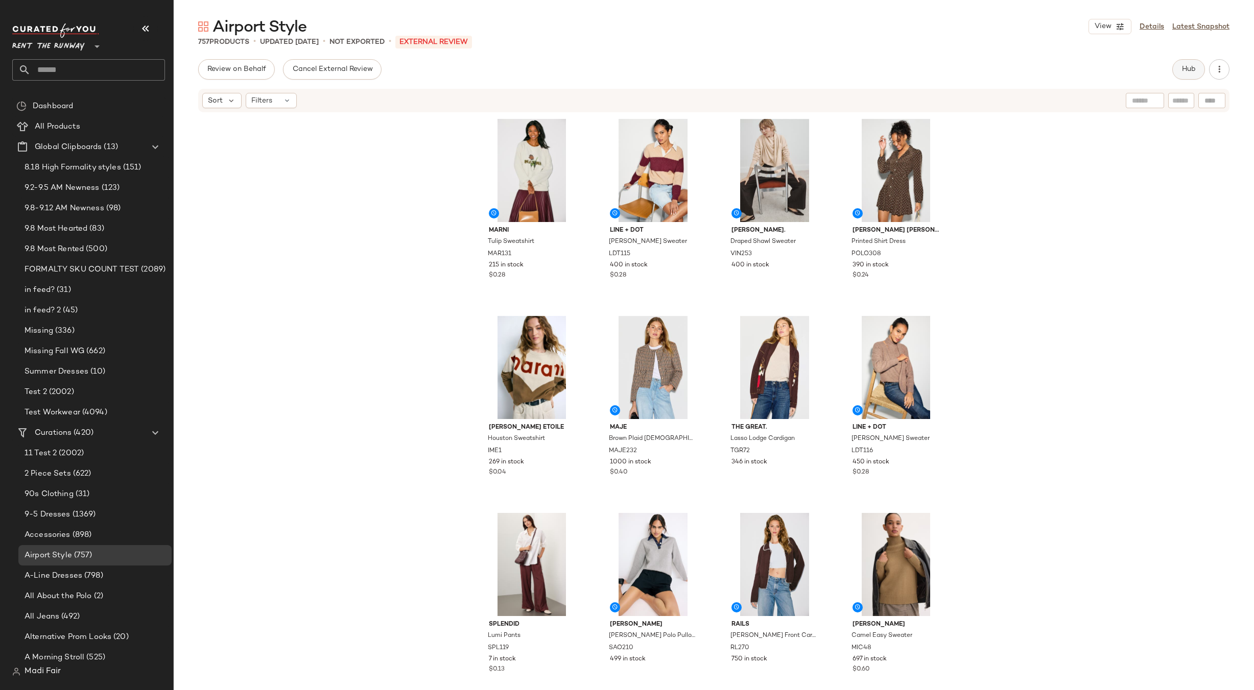
click at [1192, 70] on span "Hub" at bounding box center [1188, 69] width 14 height 8
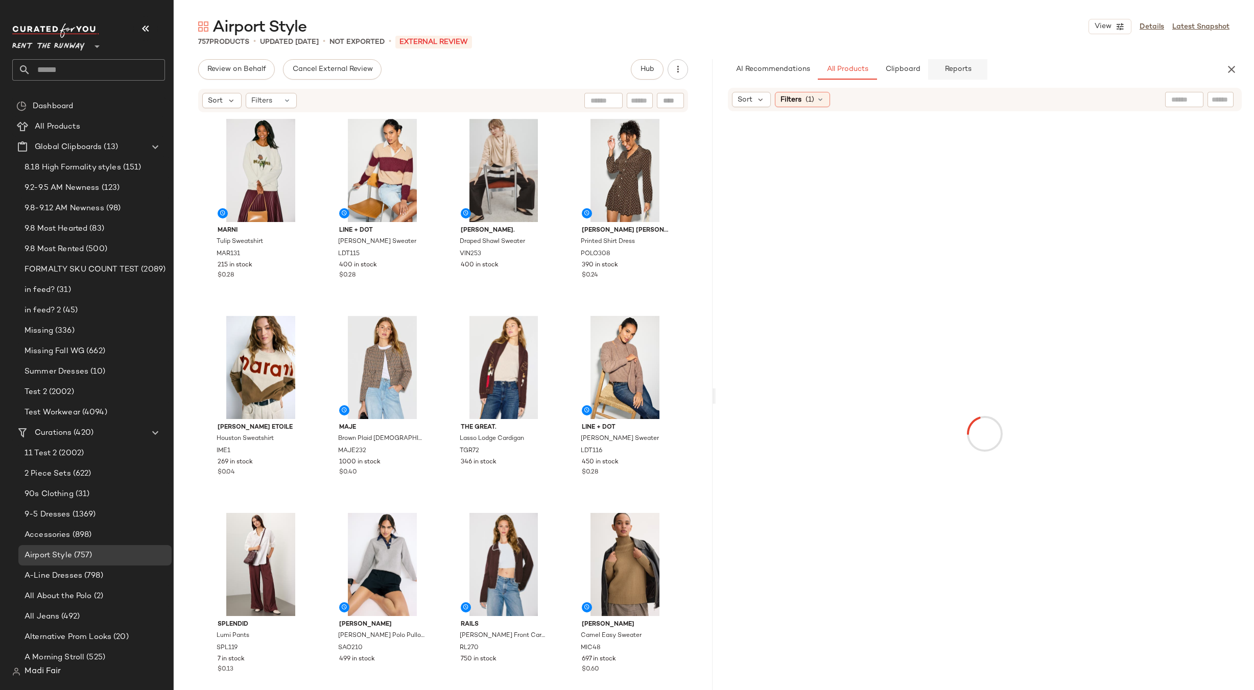
click at [950, 67] on span "Reports" at bounding box center [957, 69] width 27 height 8
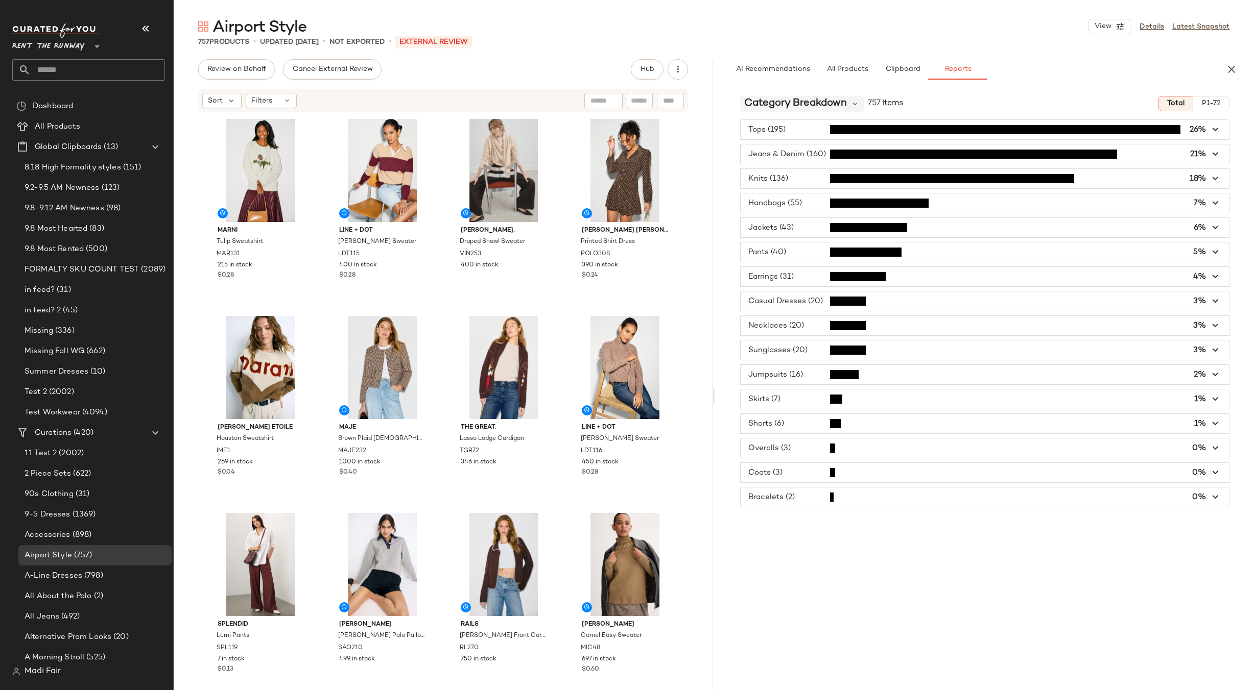
click at [821, 103] on span "Category Breakdown" at bounding box center [795, 103] width 103 height 15
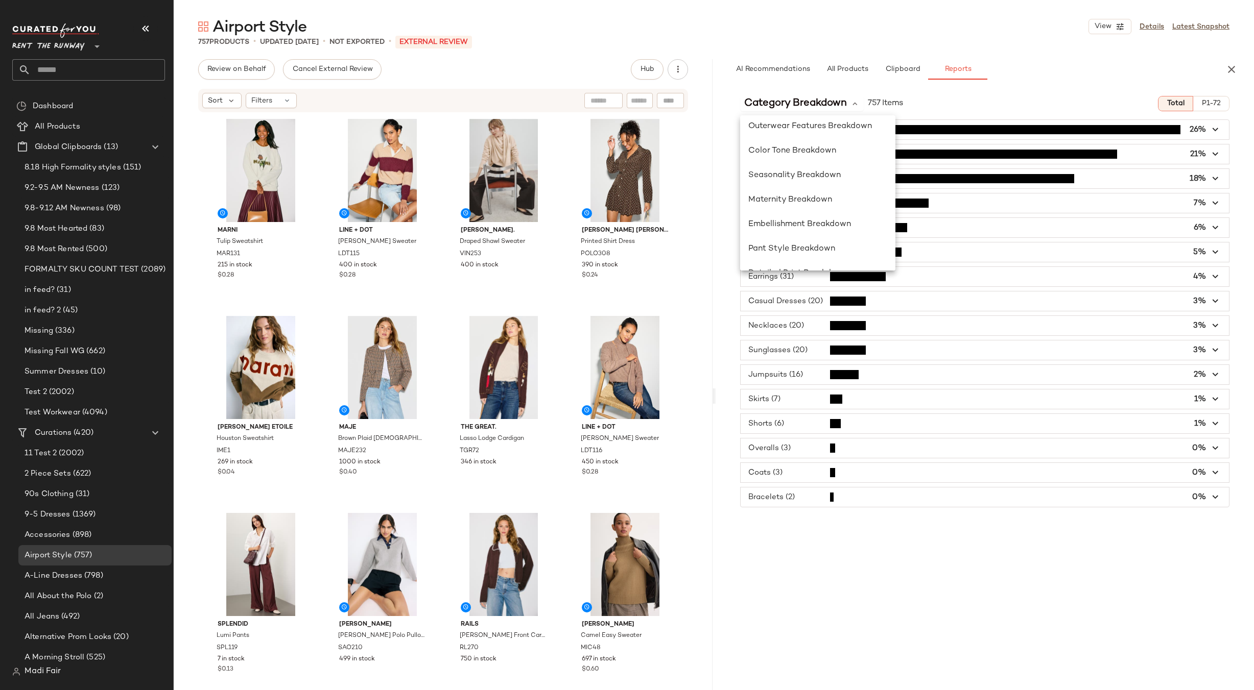
scroll to position [255, 0]
click at [810, 172] on span "Seasonality Breakdown" at bounding box center [794, 172] width 92 height 9
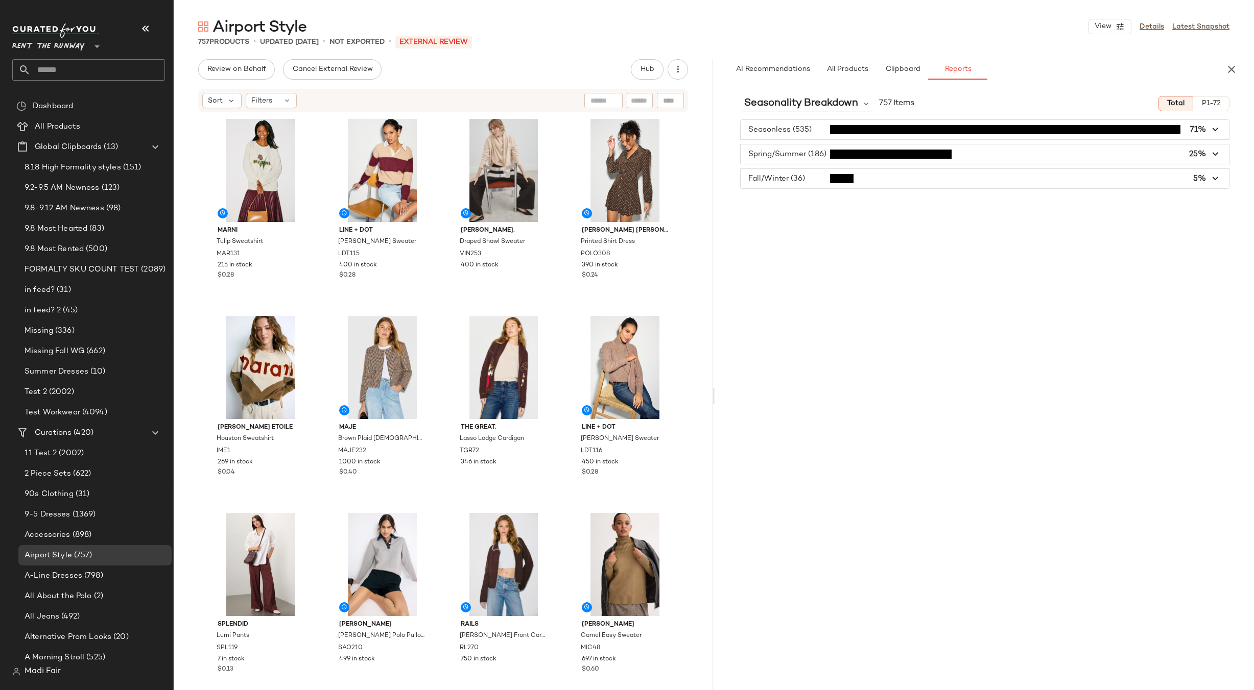
click at [1213, 105] on span "P1-72" at bounding box center [1210, 104] width 19 height 8
click at [1185, 106] on button "Total" at bounding box center [1174, 103] width 35 height 15
click at [1209, 105] on span "P1-72" at bounding box center [1210, 104] width 19 height 8
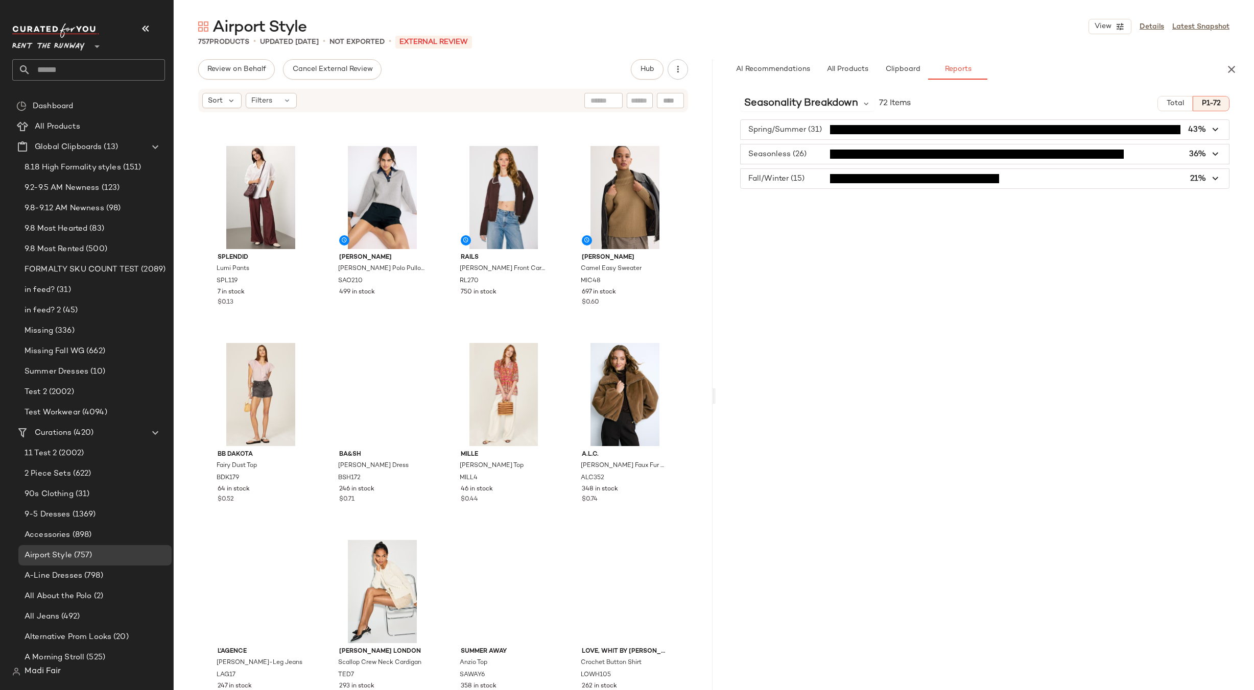
scroll to position [417, 0]
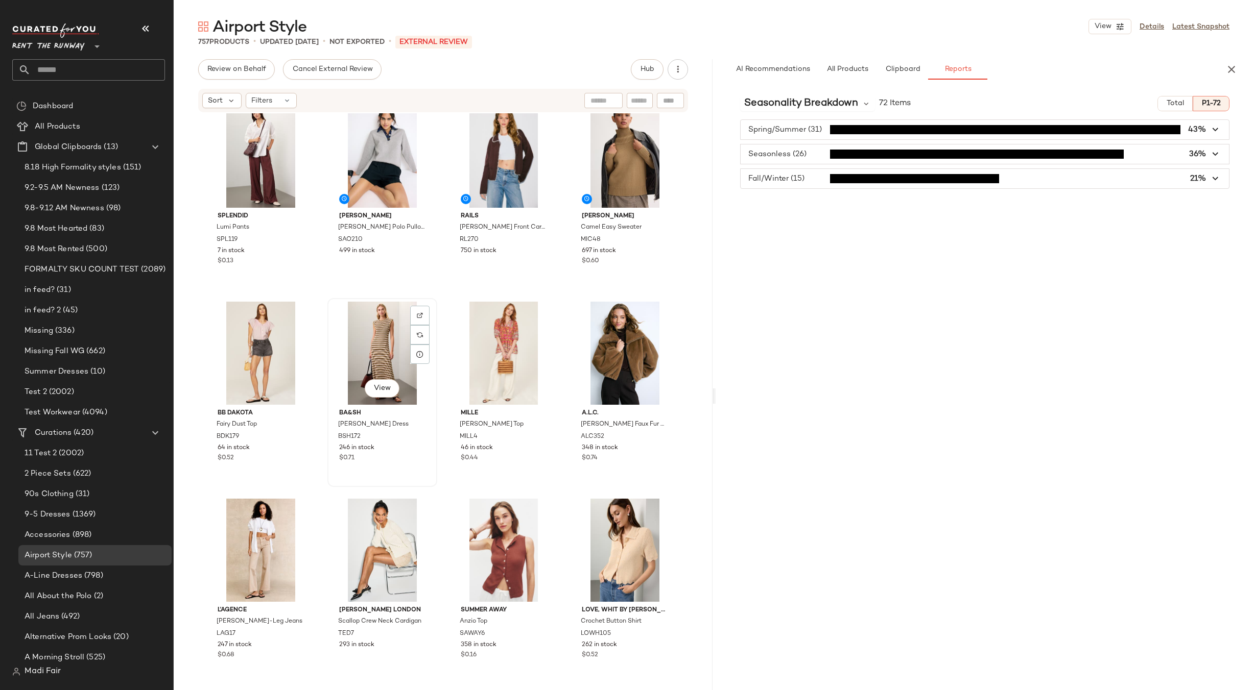
drag, startPoint x: 202, startPoint y: 487, endPoint x: 400, endPoint y: 484, distance: 197.7
click at [400, 484] on div "[PERSON_NAME] Etoile Houston Sweatshirt IME1 269 in stock $0.04 [PERSON_NAME] P…" at bounding box center [443, 417] width 539 height 608
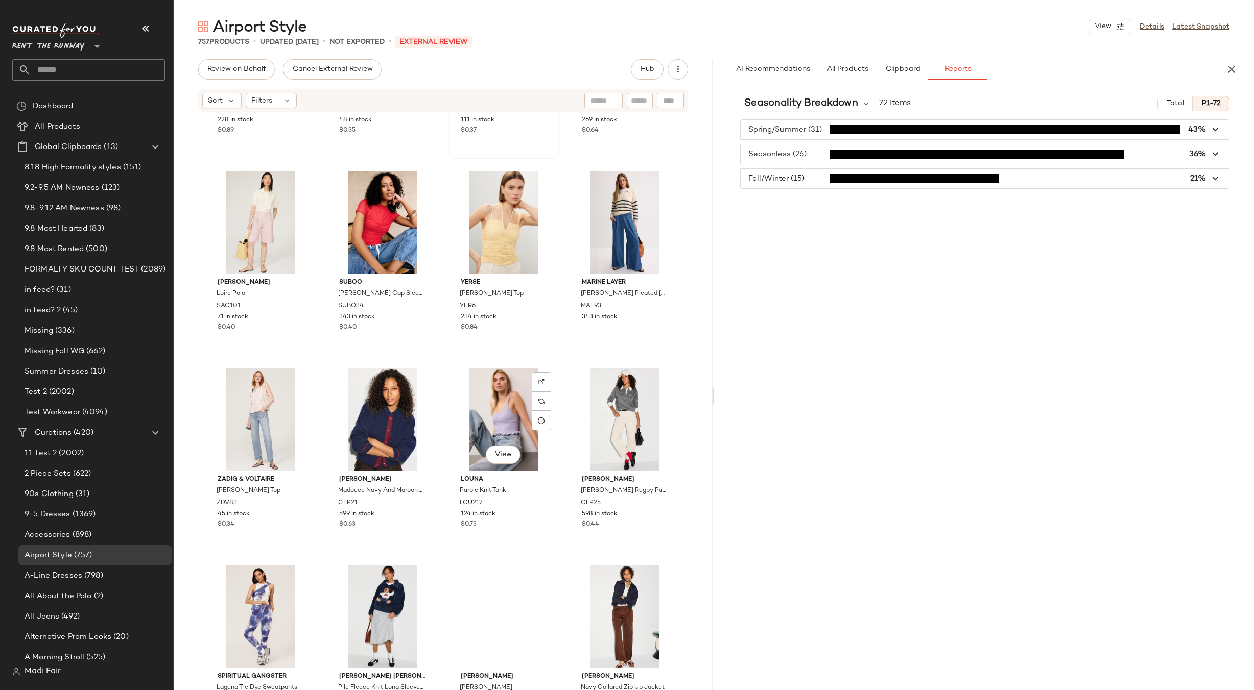
scroll to position [1949, 0]
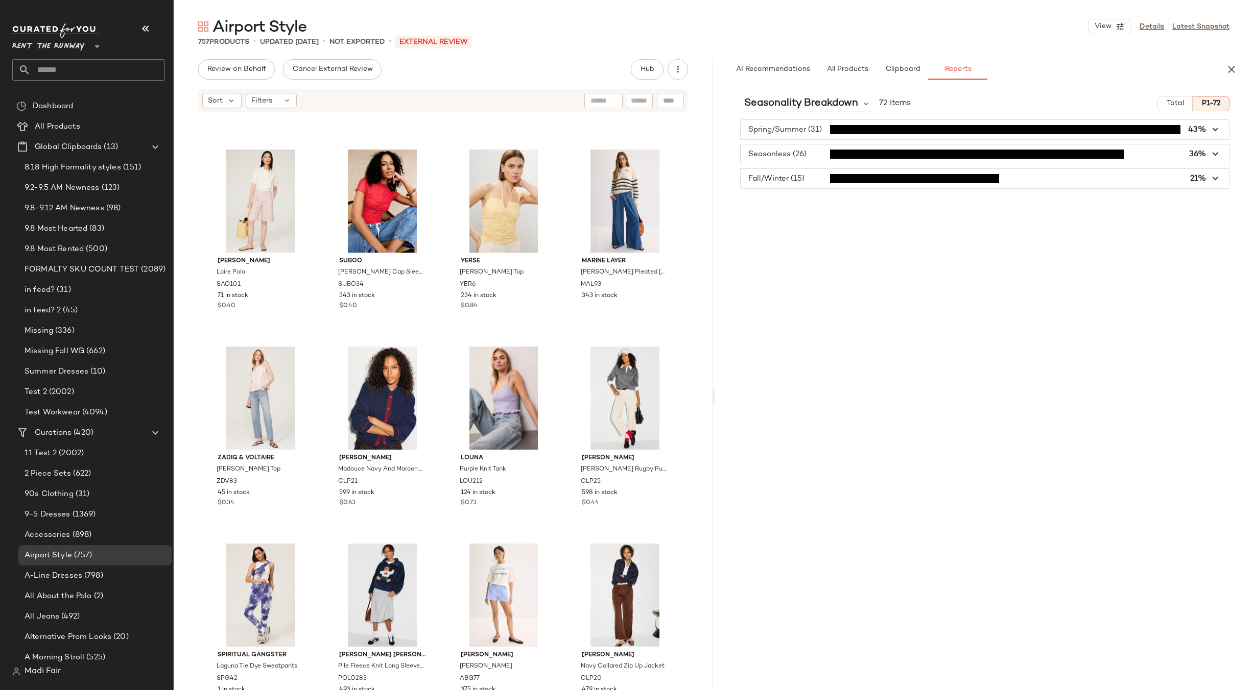
click at [1219, 99] on button "P1-72" at bounding box center [1211, 103] width 37 height 15
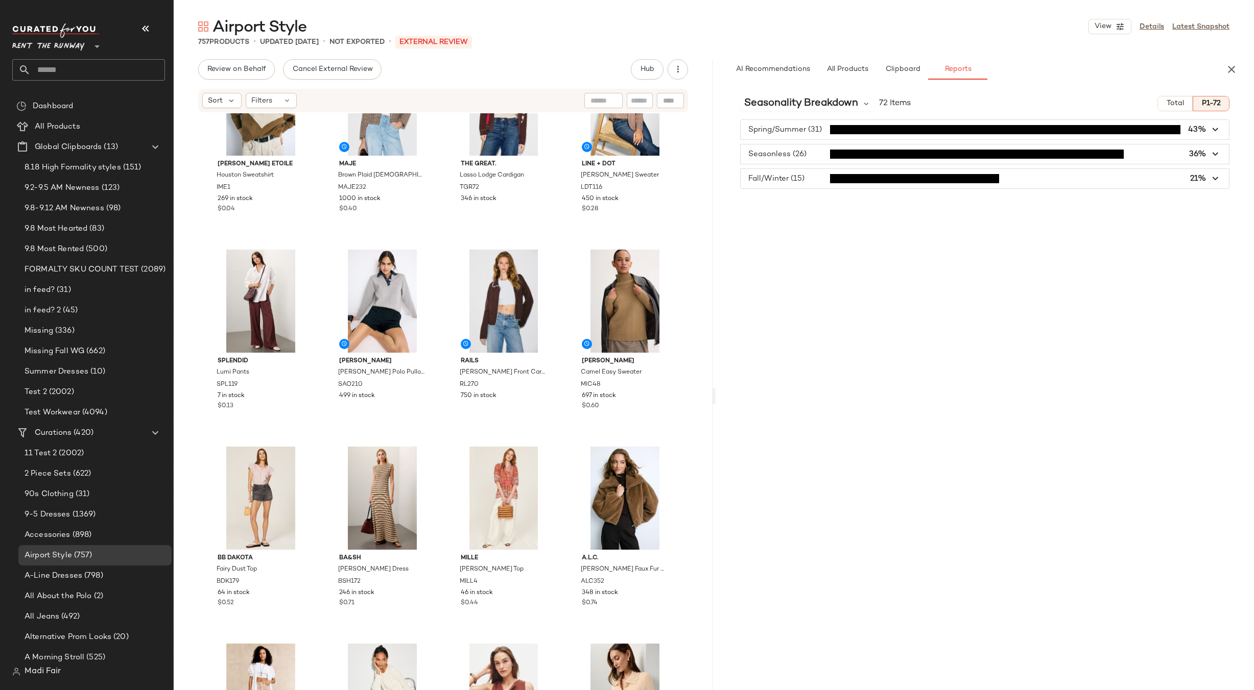
scroll to position [0, 0]
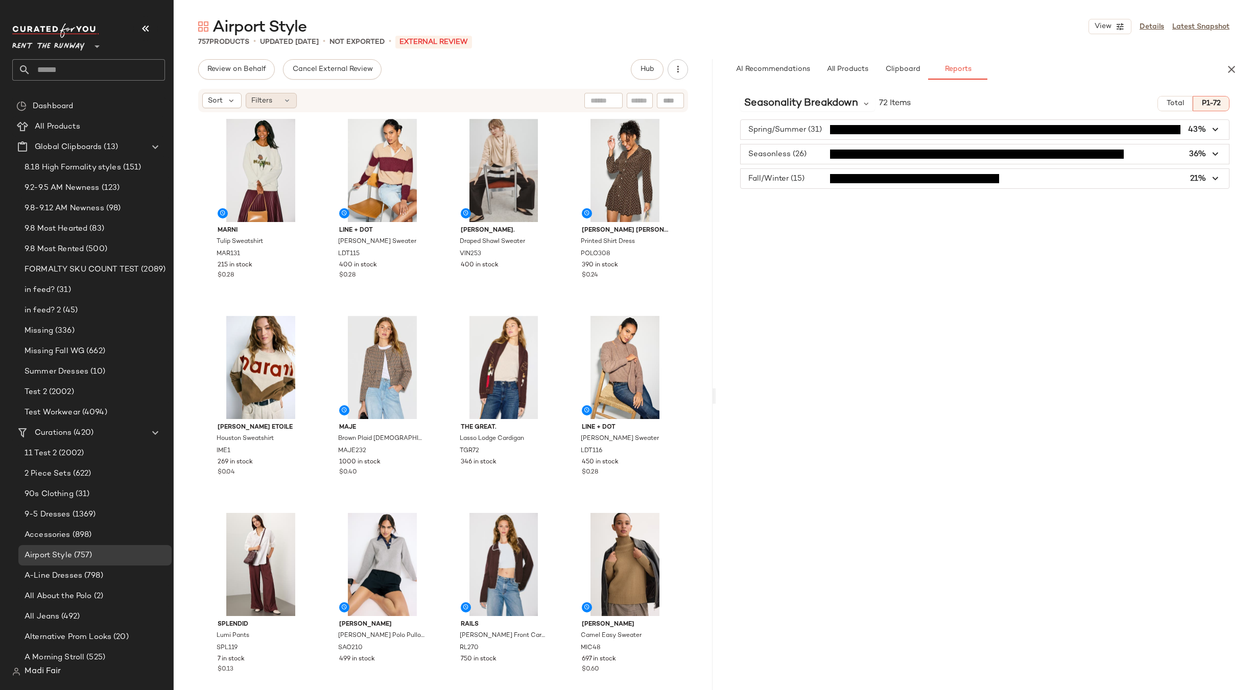
click at [292, 102] on div "Filters" at bounding box center [271, 100] width 51 height 15
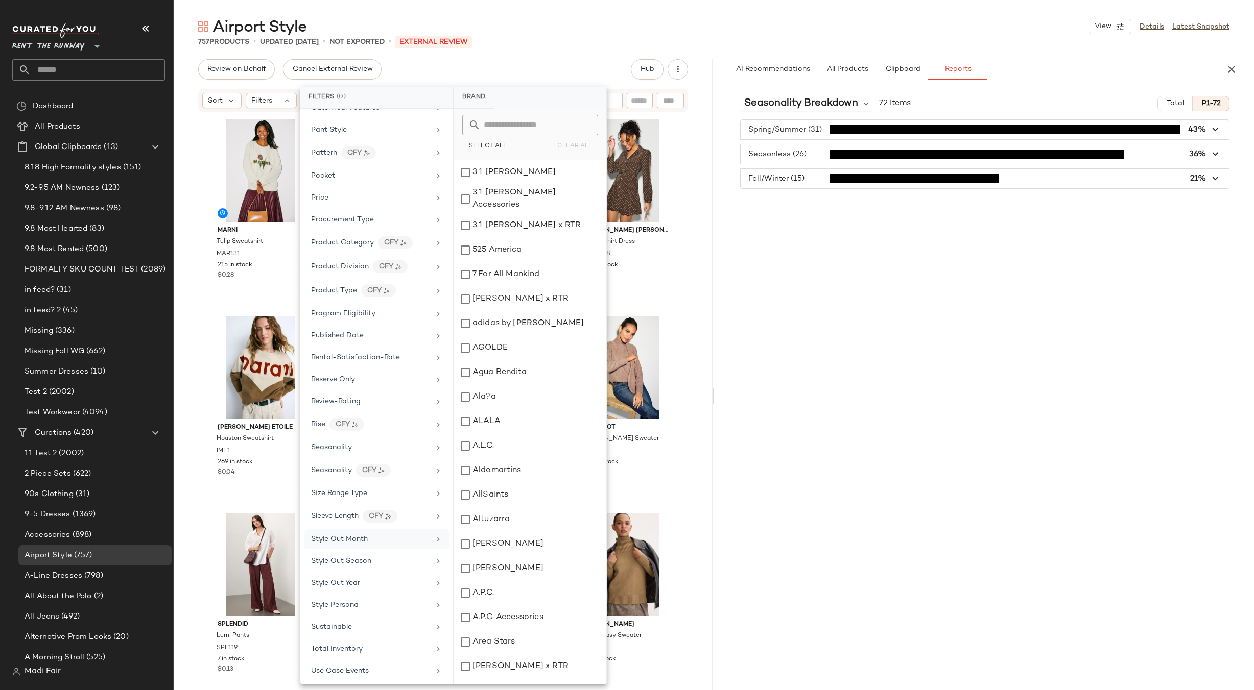
scroll to position [1116, 0]
click at [343, 405] on div "Seasonality CFY" at bounding box center [370, 399] width 119 height 13
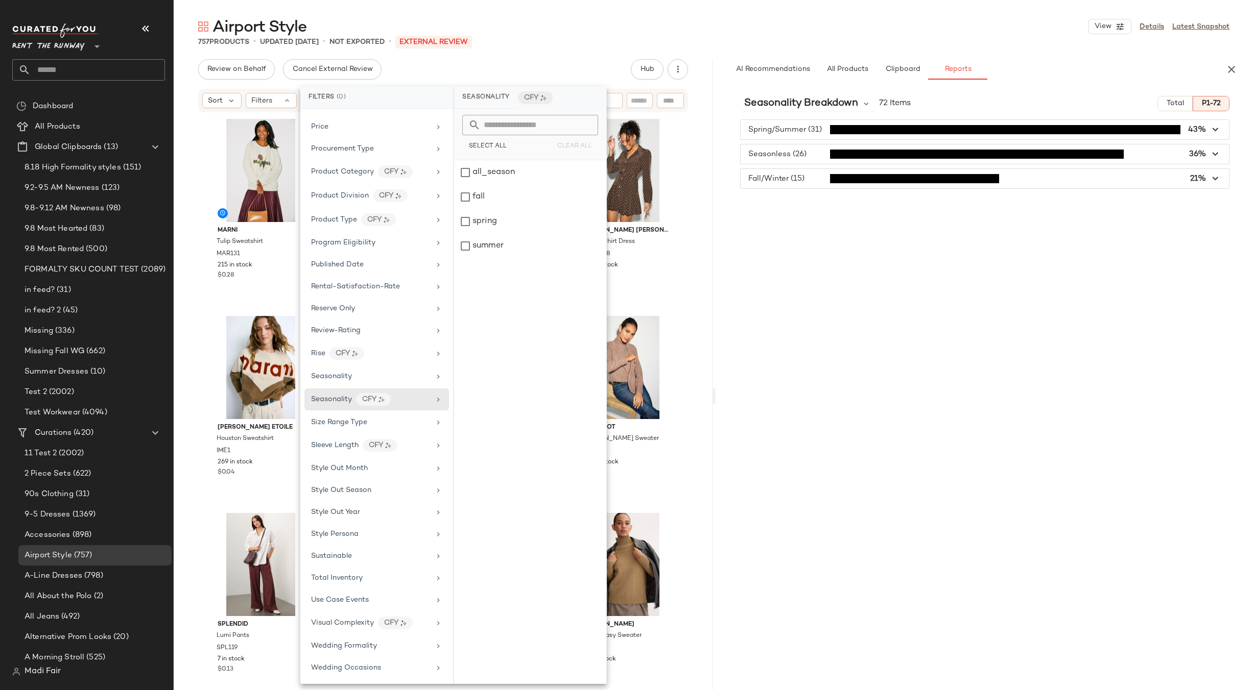
click at [468, 16] on div "Airport Style View Details Latest Snapshot" at bounding box center [714, 26] width 1080 height 20
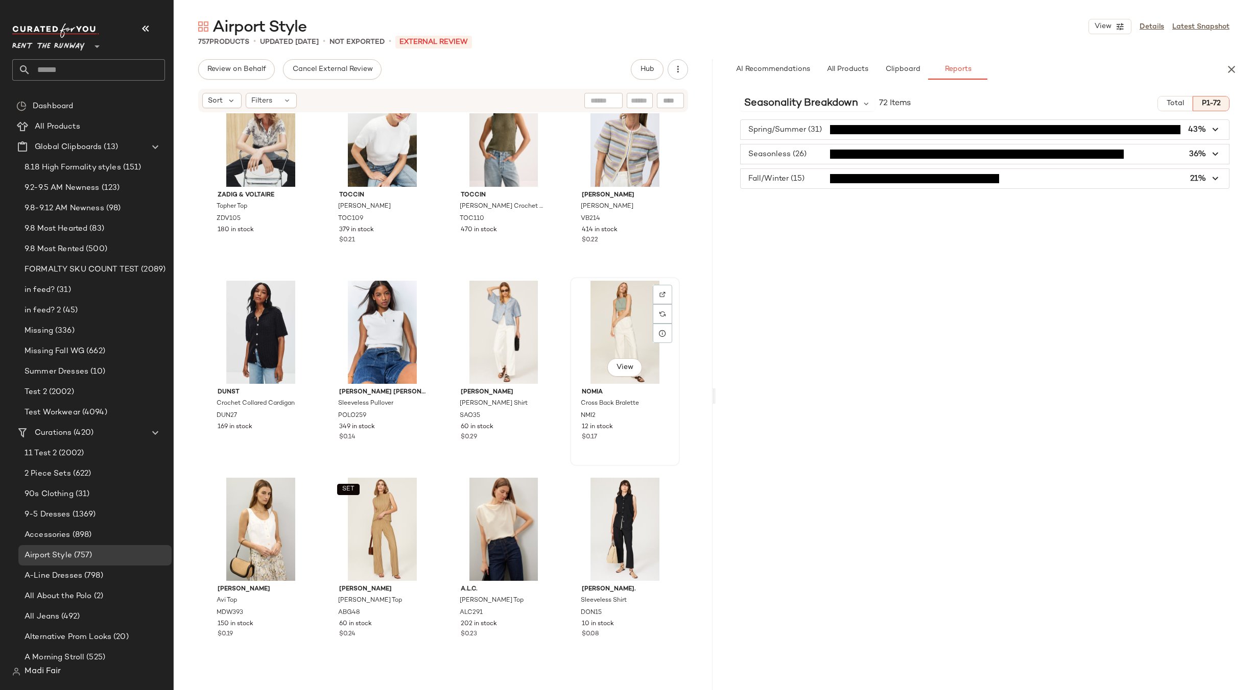
scroll to position [3481, 0]
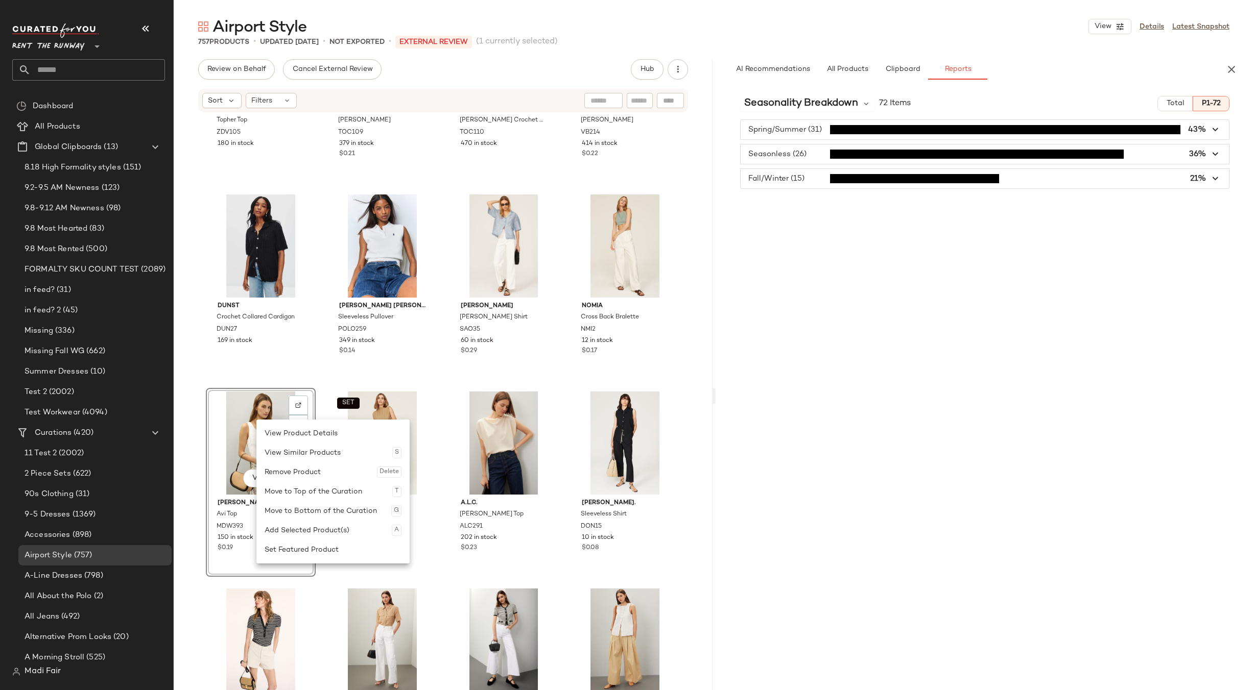
click at [316, 380] on div "SET Zadig & Voltaire Topher Top ZDV105 180 in stock [PERSON_NAME] Sweater TOC10…" at bounding box center [443, 417] width 539 height 608
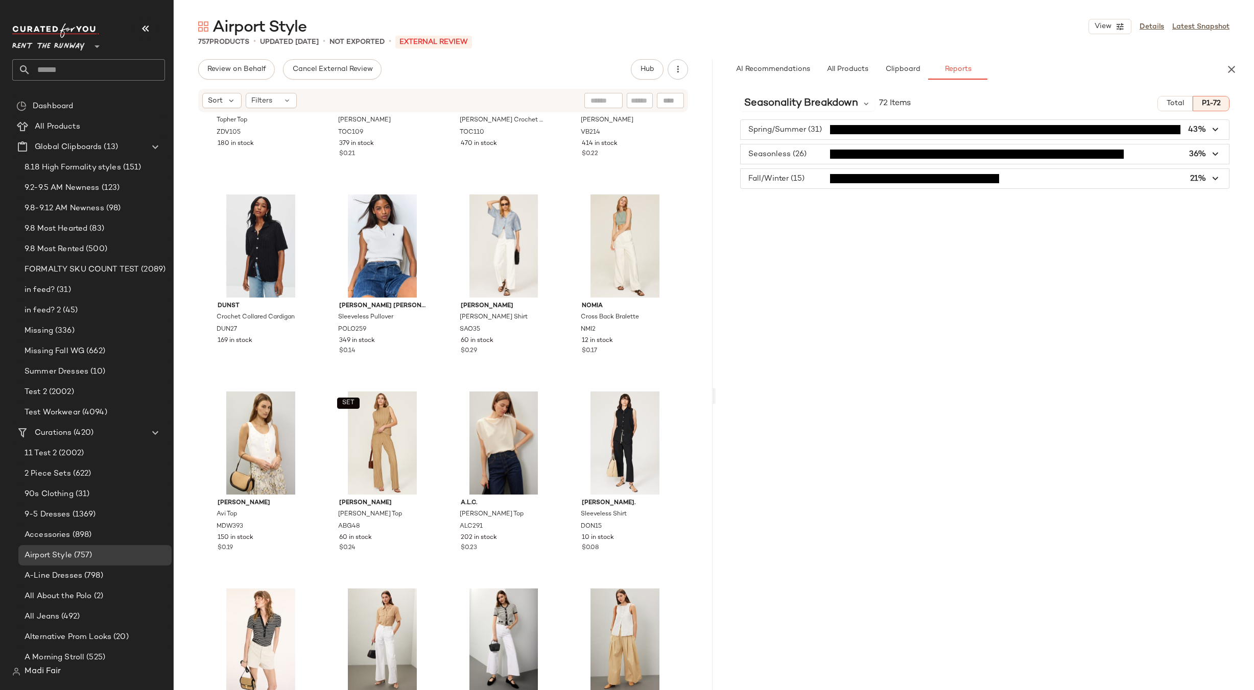
click at [801, 176] on span "button" at bounding box center [985, 178] width 489 height 19
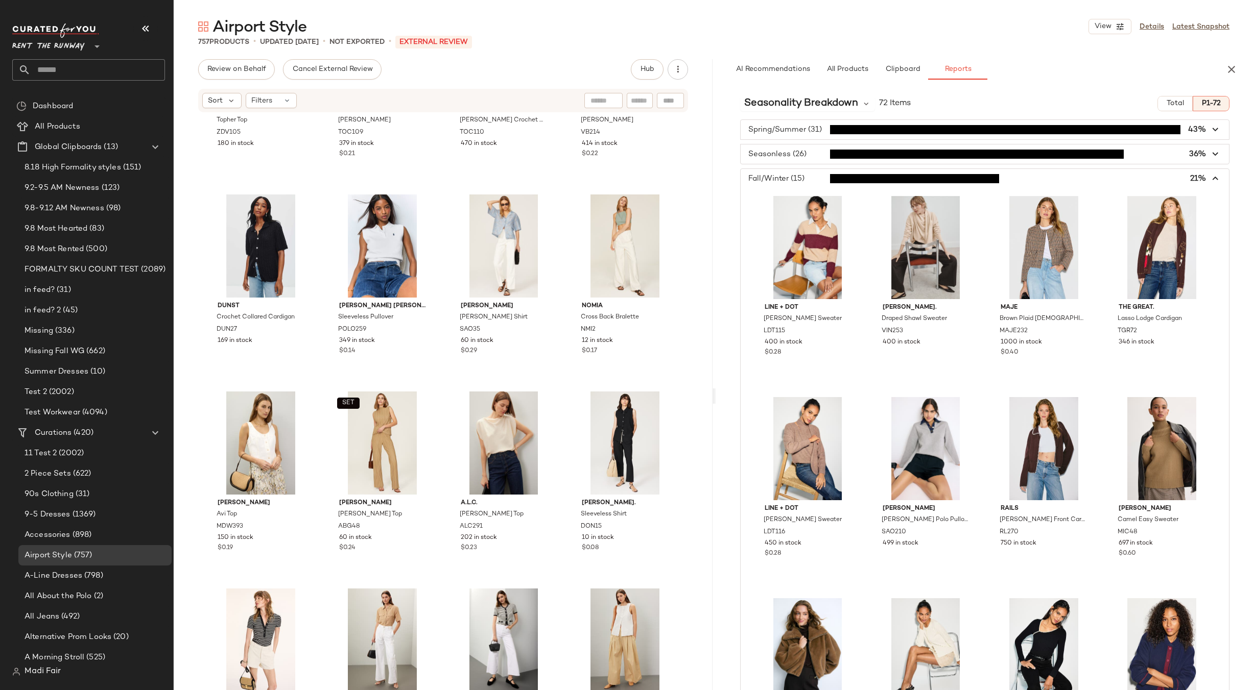
click at [801, 176] on span "button" at bounding box center [985, 178] width 489 height 19
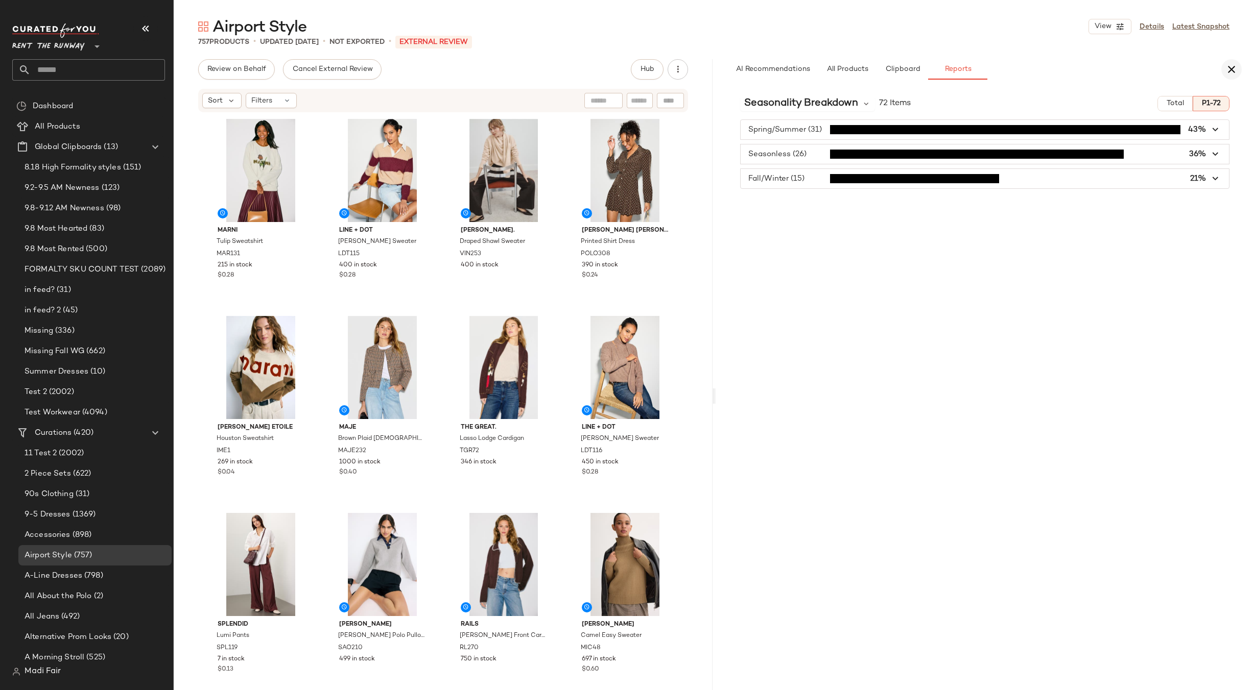
click at [1232, 68] on icon "button" at bounding box center [1231, 69] width 12 height 12
